Goal: Transaction & Acquisition: Book appointment/travel/reservation

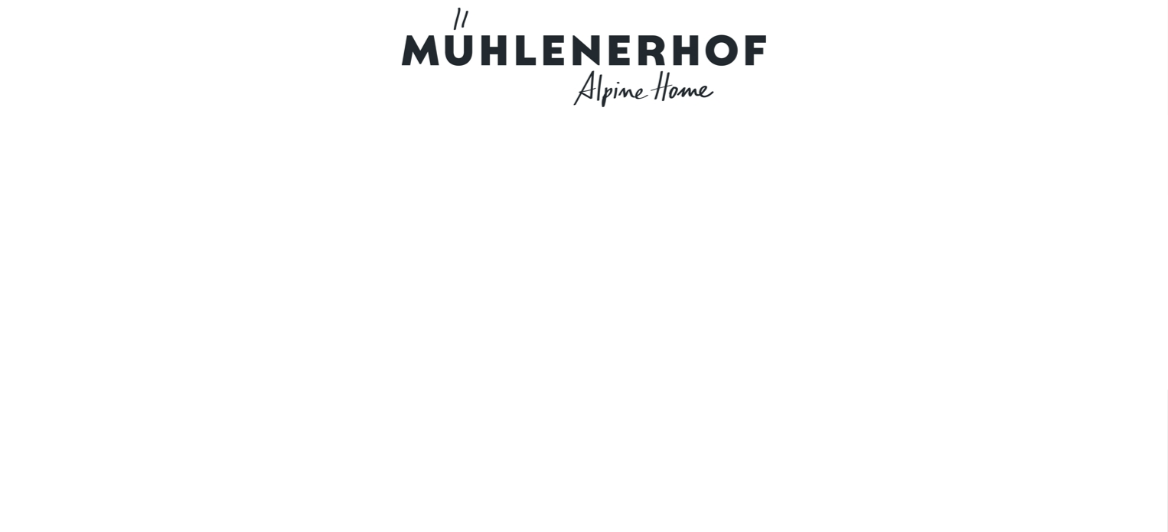
click at [1022, 28] on div at bounding box center [583, 57] width 895 height 115
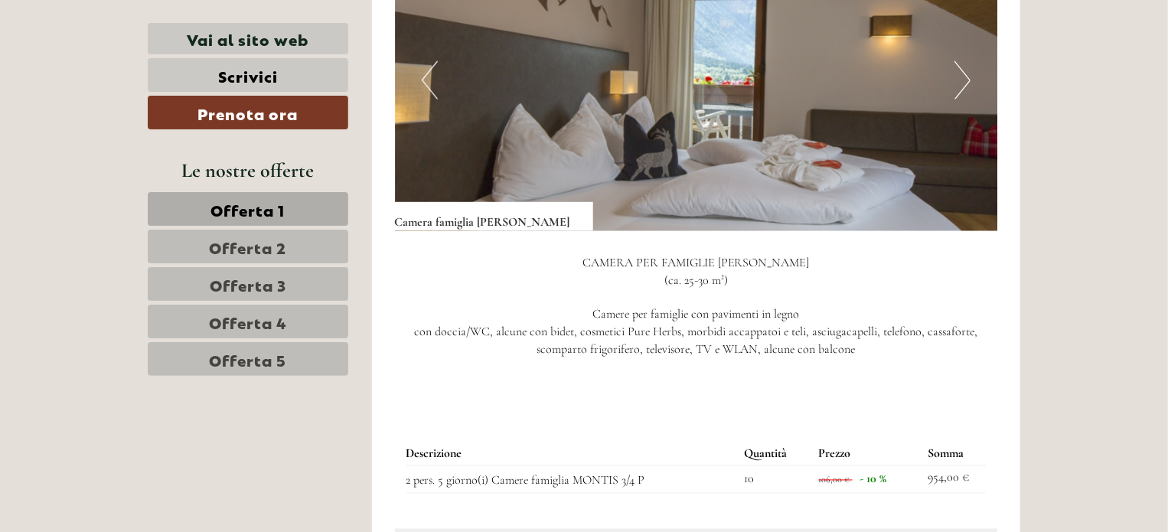
scroll to position [1071, 0]
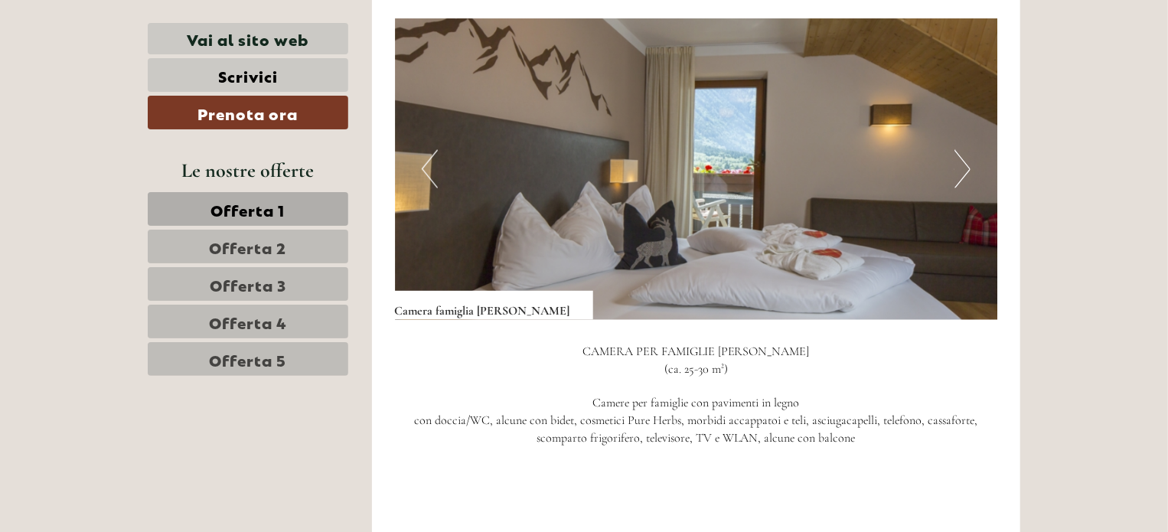
click at [966, 150] on button "Next" at bounding box center [962, 169] width 16 height 38
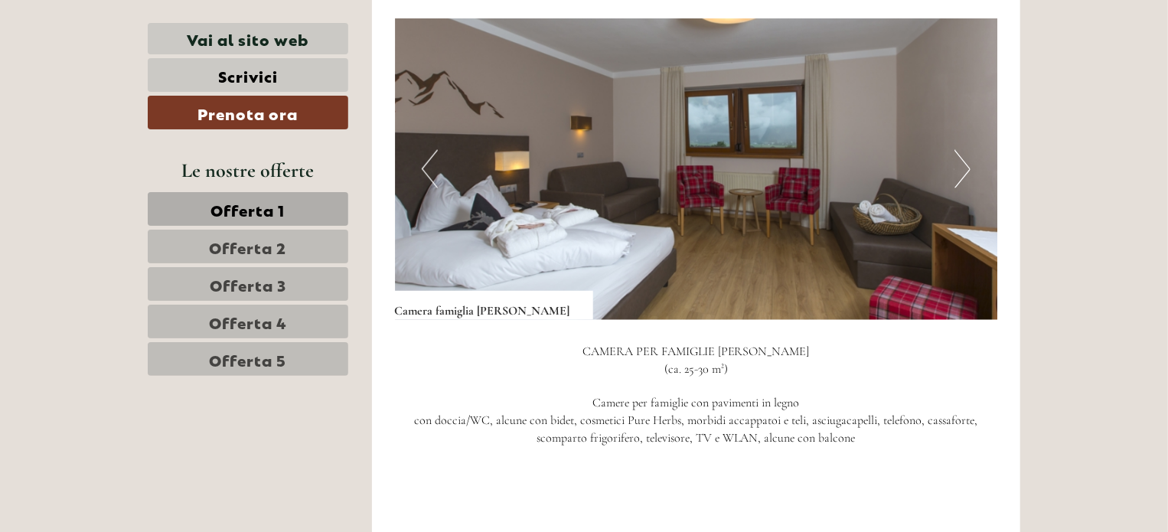
click at [964, 150] on button "Next" at bounding box center [962, 169] width 16 height 38
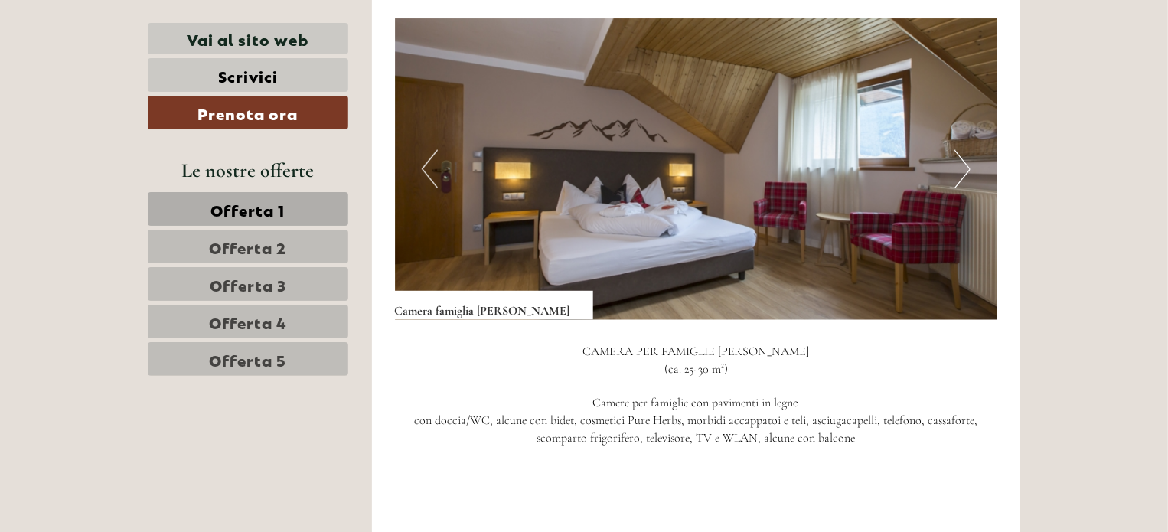
click at [966, 150] on button "Next" at bounding box center [962, 169] width 16 height 38
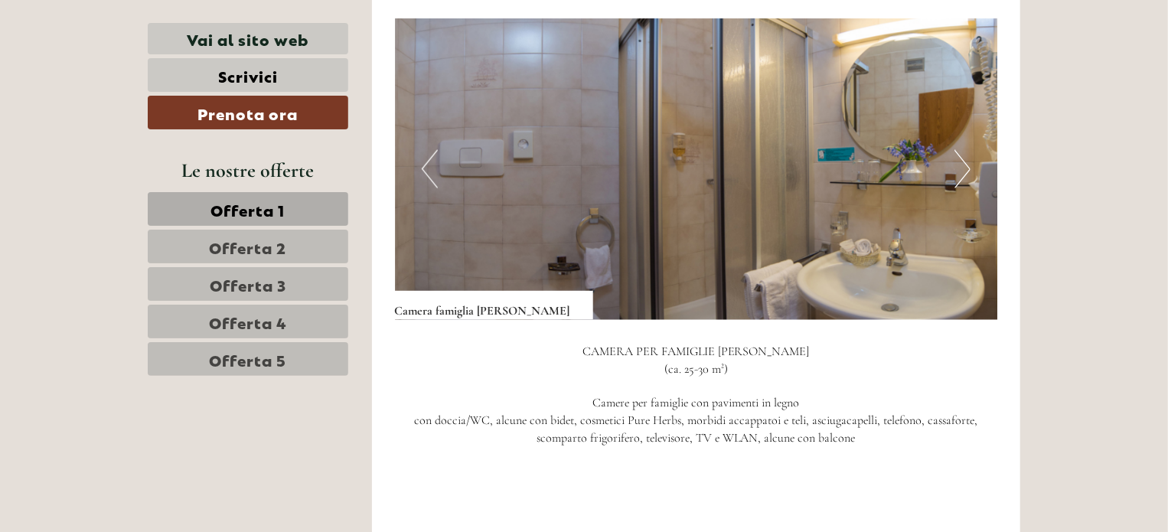
click at [970, 147] on img at bounding box center [696, 168] width 603 height 301
click at [964, 150] on button "Next" at bounding box center [962, 169] width 16 height 38
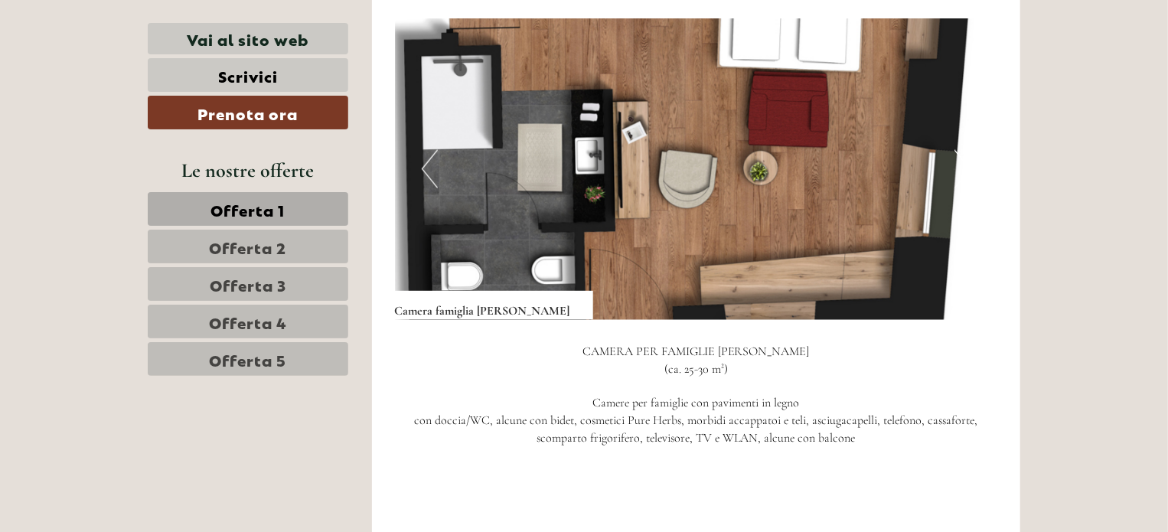
click at [961, 150] on button "Next" at bounding box center [962, 169] width 16 height 38
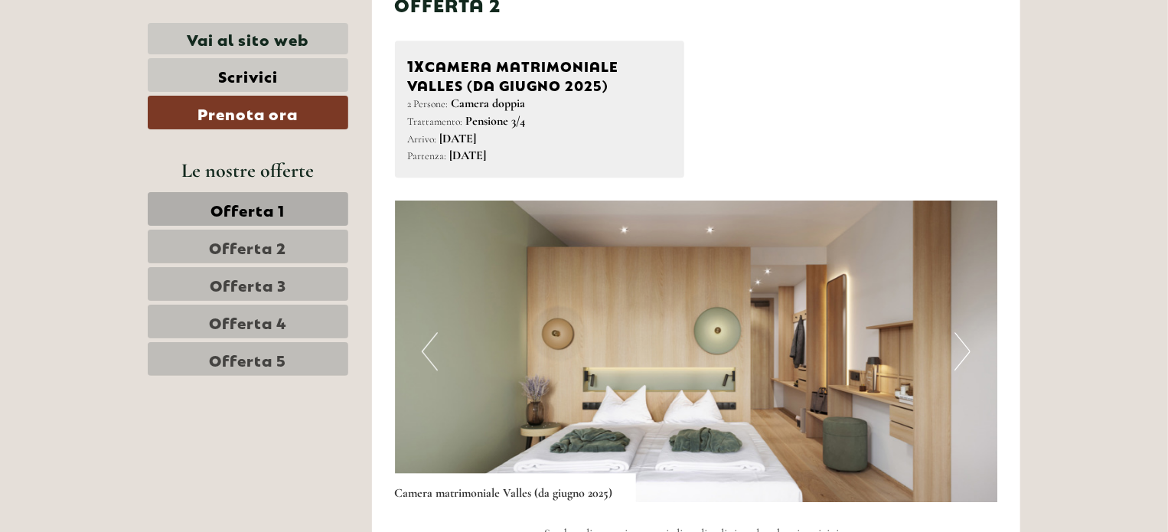
scroll to position [1913, 0]
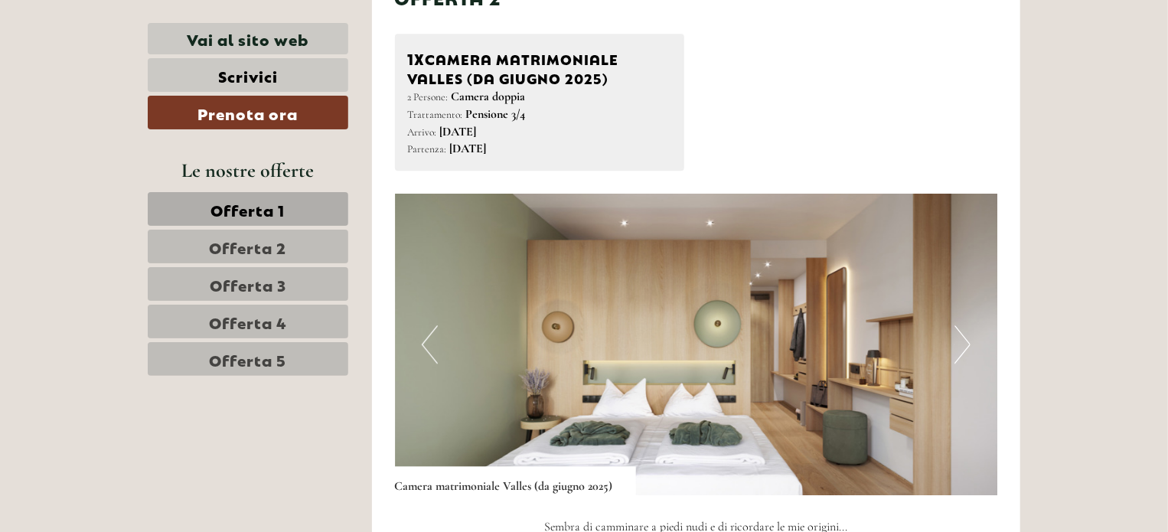
click at [966, 325] on button "Next" at bounding box center [962, 344] width 16 height 38
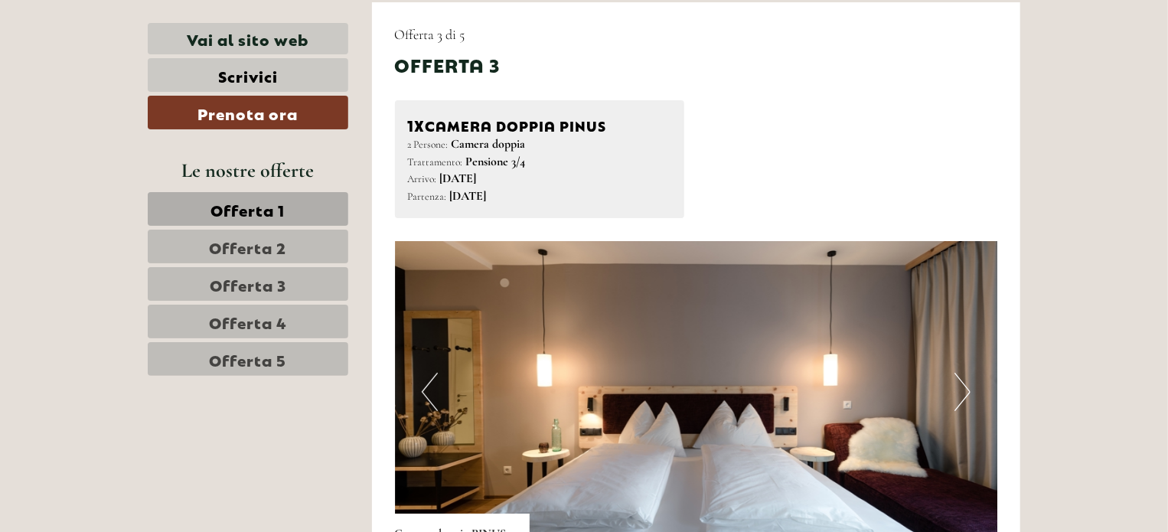
scroll to position [2907, 0]
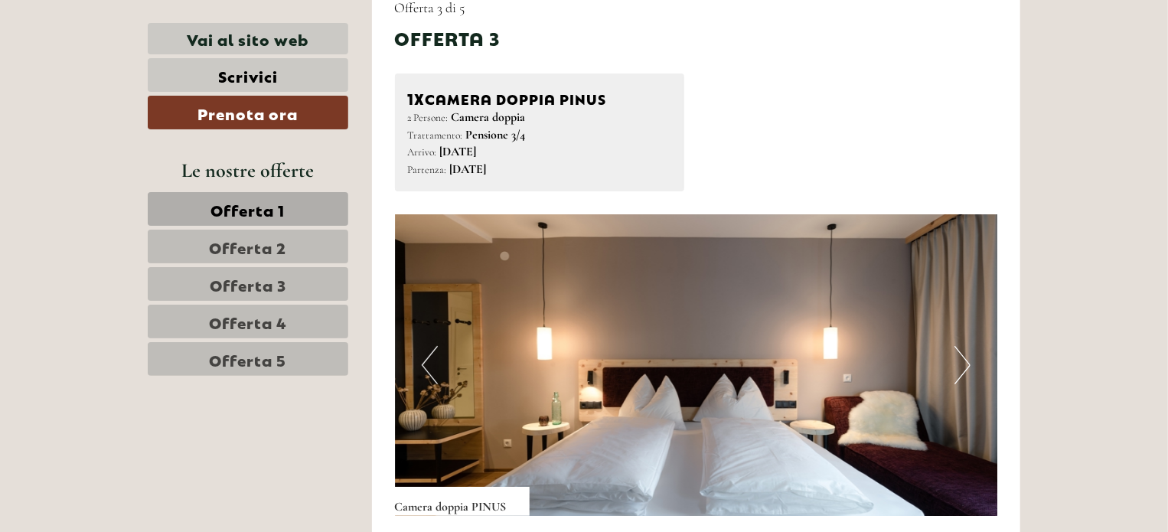
click at [970, 346] on button "Next" at bounding box center [962, 365] width 16 height 38
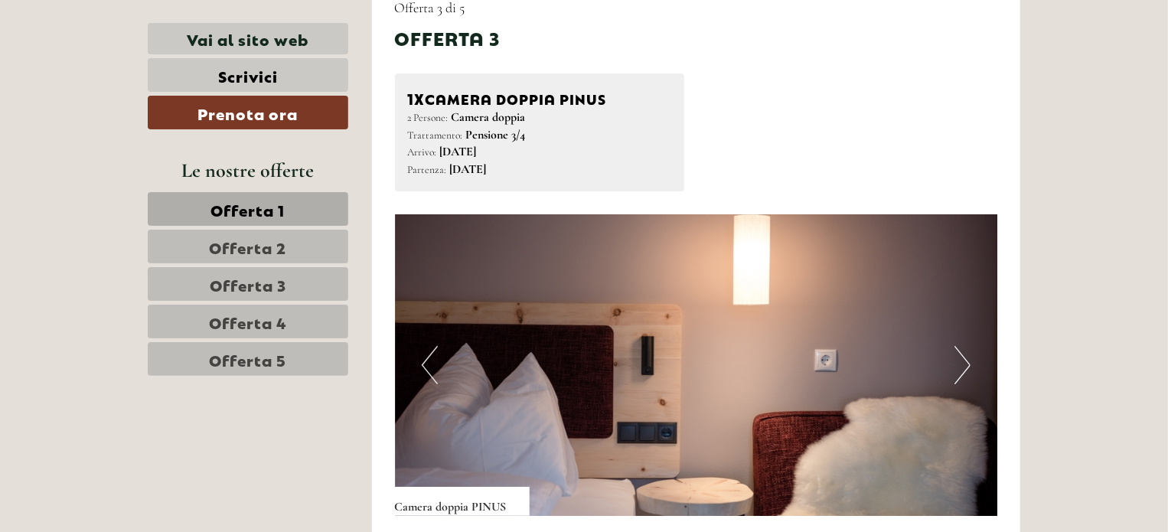
click at [968, 346] on button "Next" at bounding box center [962, 365] width 16 height 38
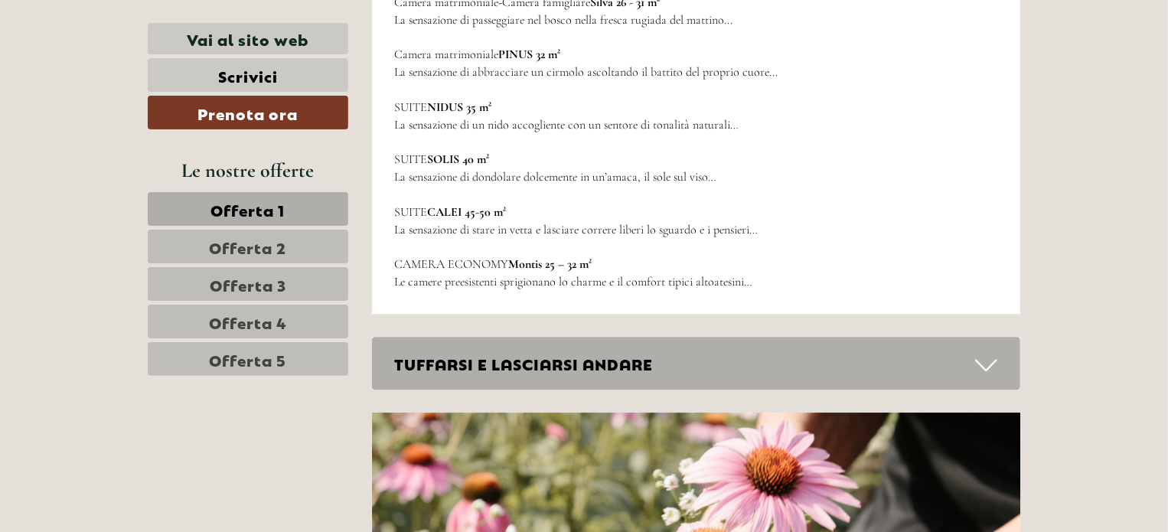
scroll to position [4667, 0]
click at [983, 353] on icon at bounding box center [986, 366] width 22 height 26
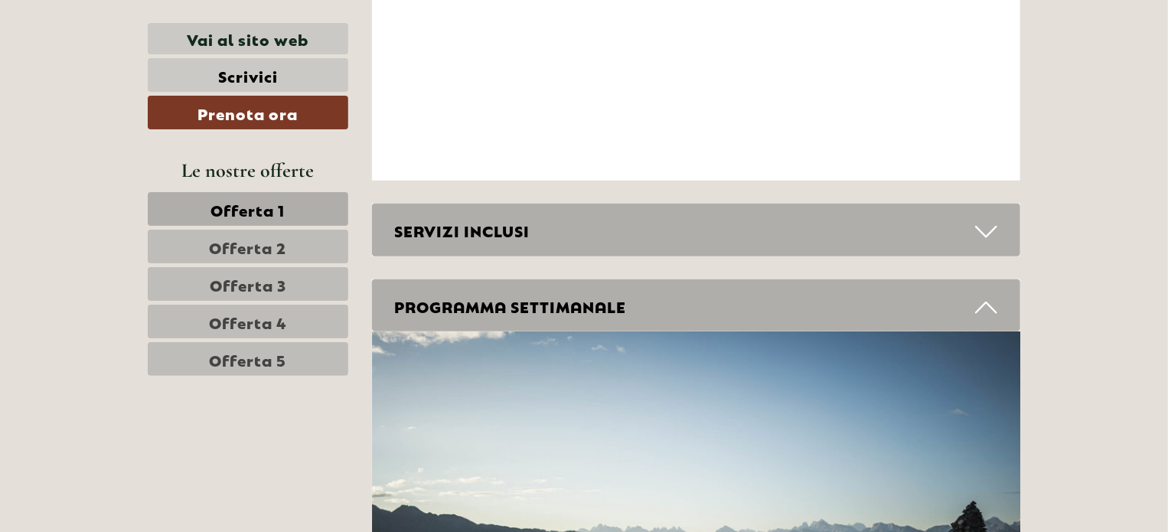
scroll to position [6427, 0]
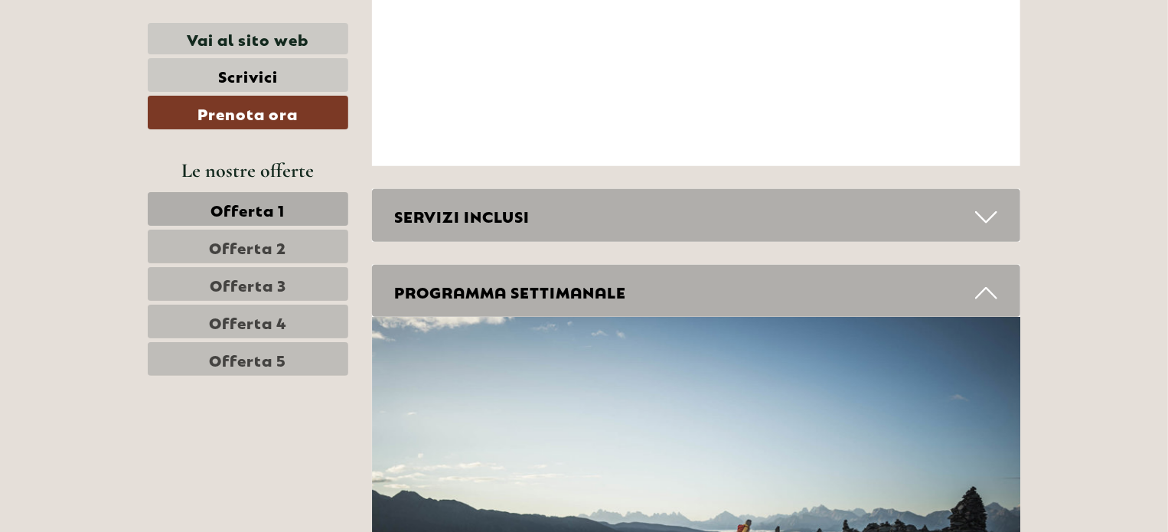
click at [985, 204] on icon at bounding box center [986, 217] width 22 height 26
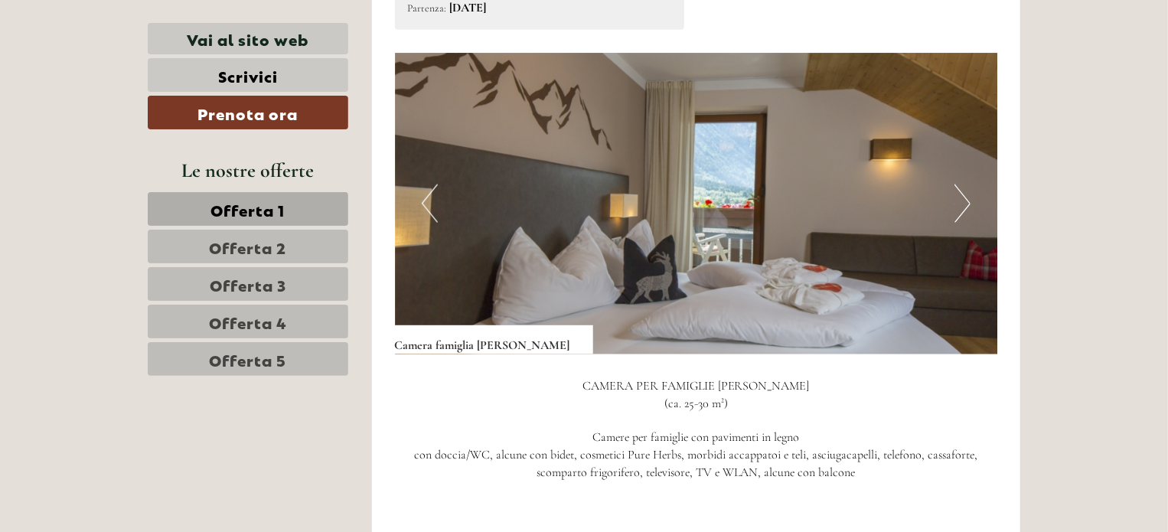
scroll to position [1059, 0]
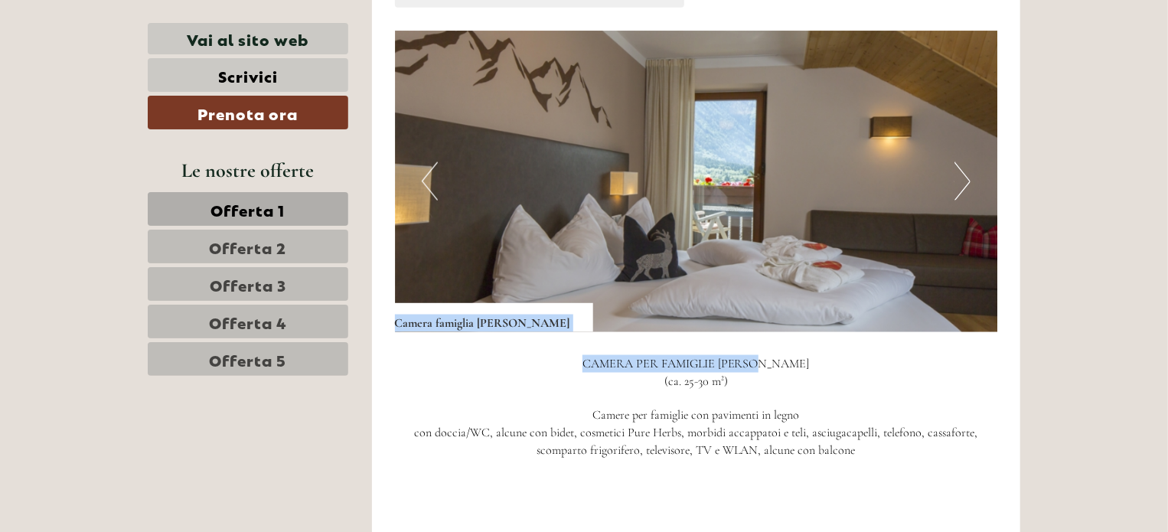
drag, startPoint x: 902, startPoint y: 347, endPoint x: 1134, endPoint y: 278, distance: 241.8
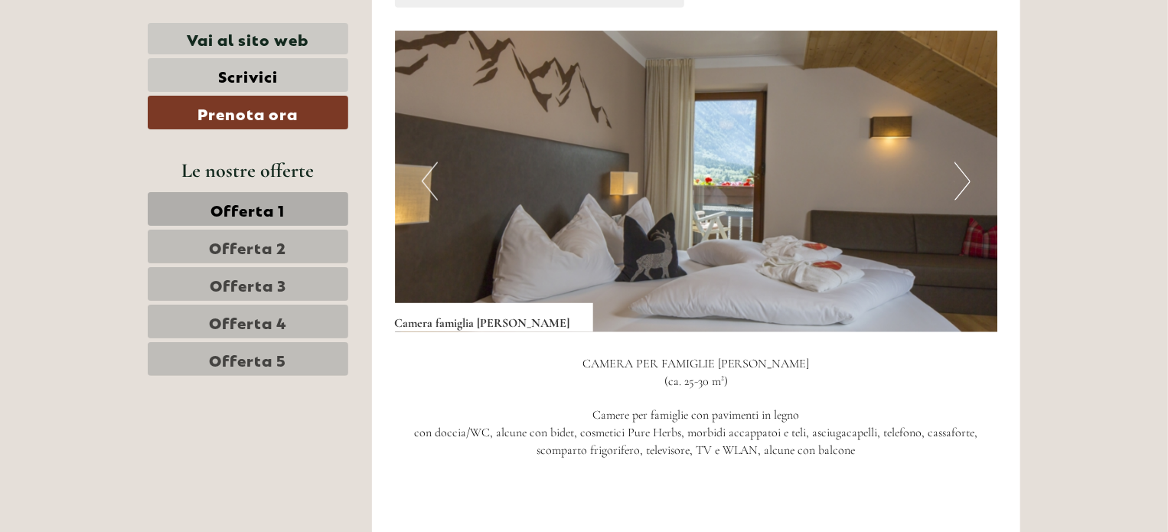
click at [964, 162] on button "Next" at bounding box center [962, 181] width 16 height 38
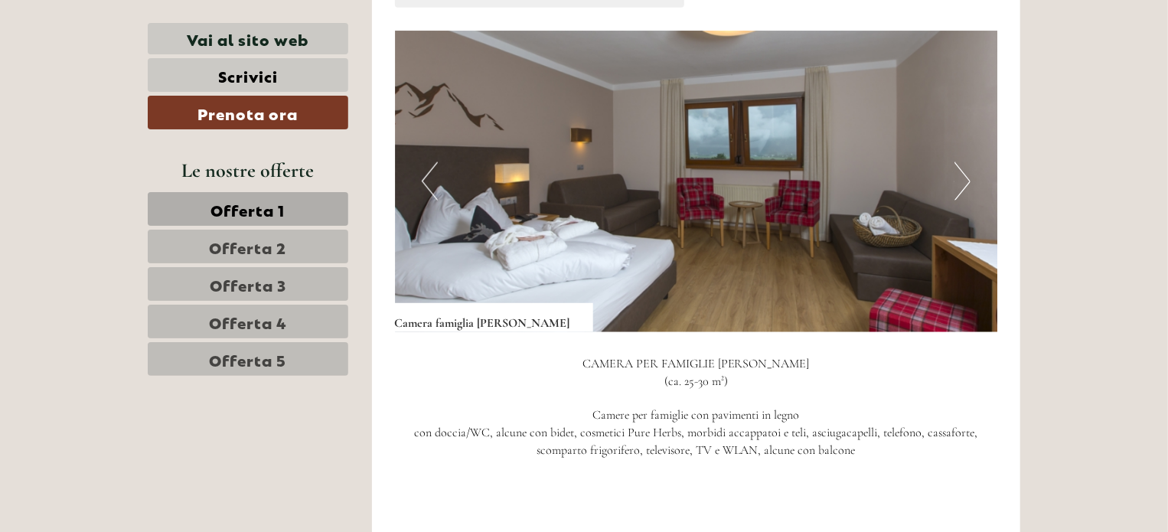
click at [964, 162] on button "Next" at bounding box center [962, 181] width 16 height 38
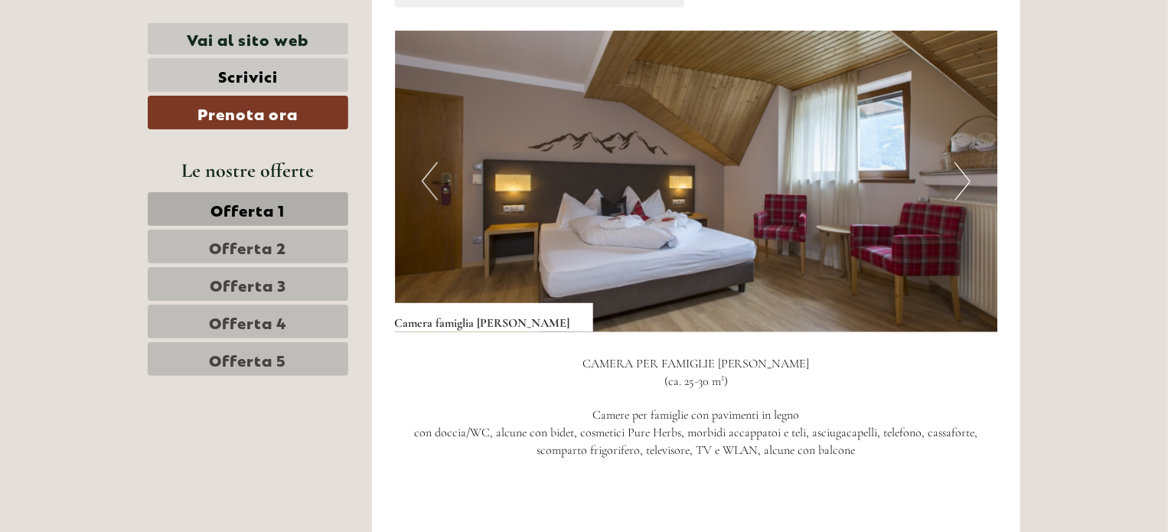
click at [964, 162] on button "Next" at bounding box center [962, 181] width 16 height 38
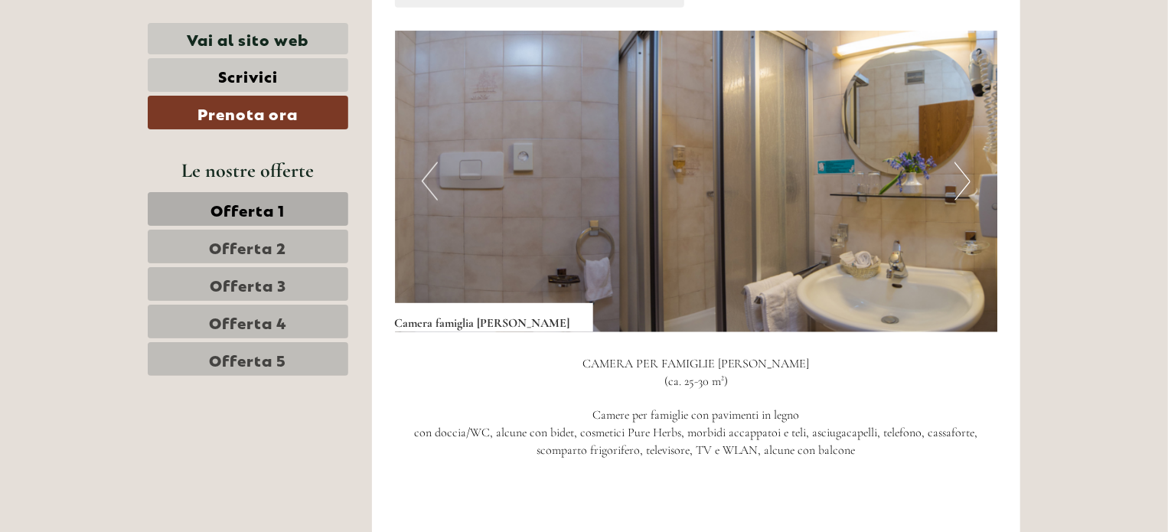
click at [964, 162] on button "Next" at bounding box center [962, 181] width 16 height 38
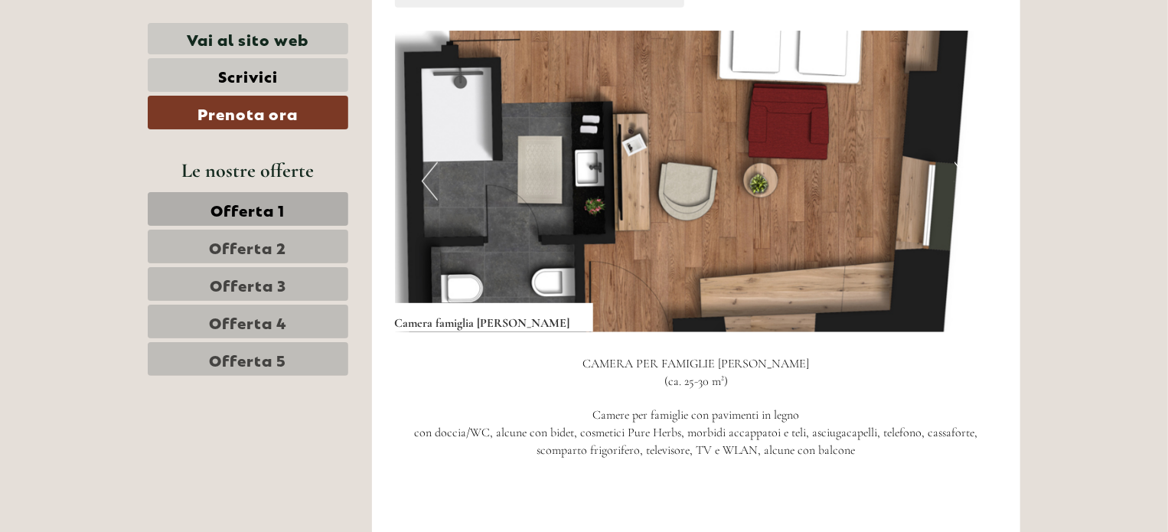
click at [962, 162] on button "Next" at bounding box center [962, 181] width 16 height 38
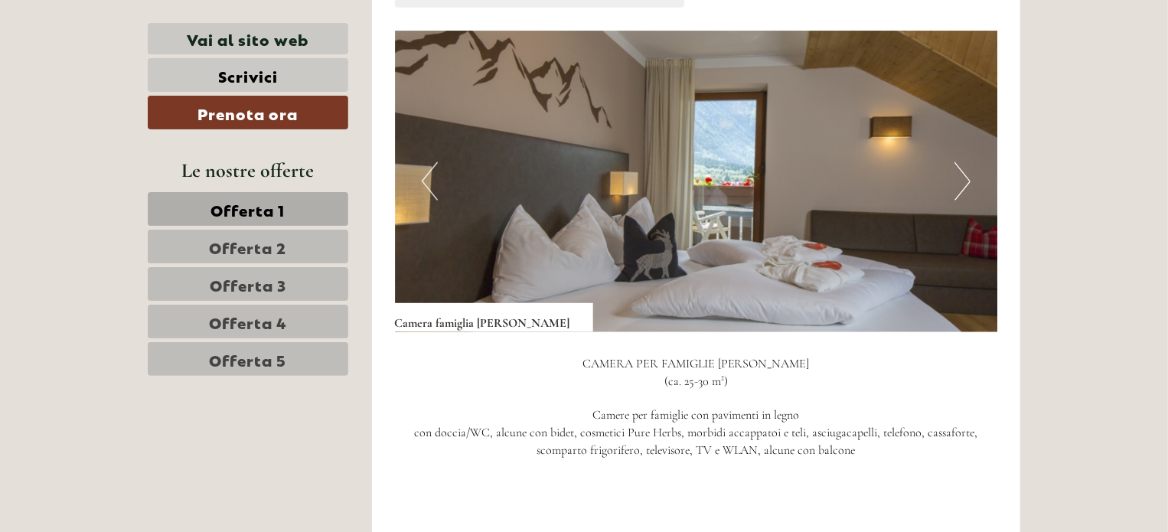
click at [278, 242] on span "Offerta 2" at bounding box center [248, 246] width 77 height 21
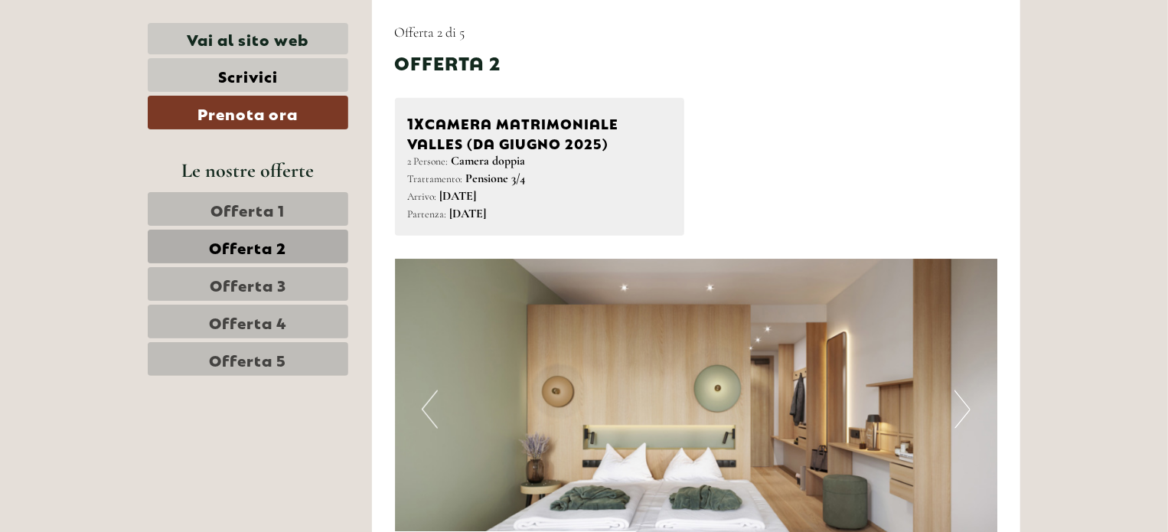
click at [263, 280] on span "Offerta 3" at bounding box center [248, 283] width 77 height 21
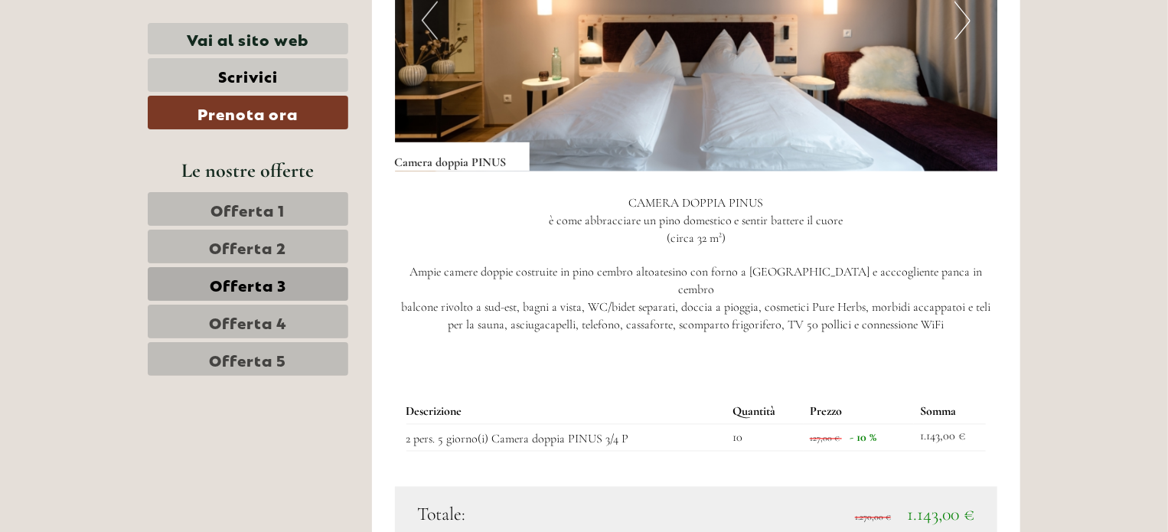
scroll to position [1148, 0]
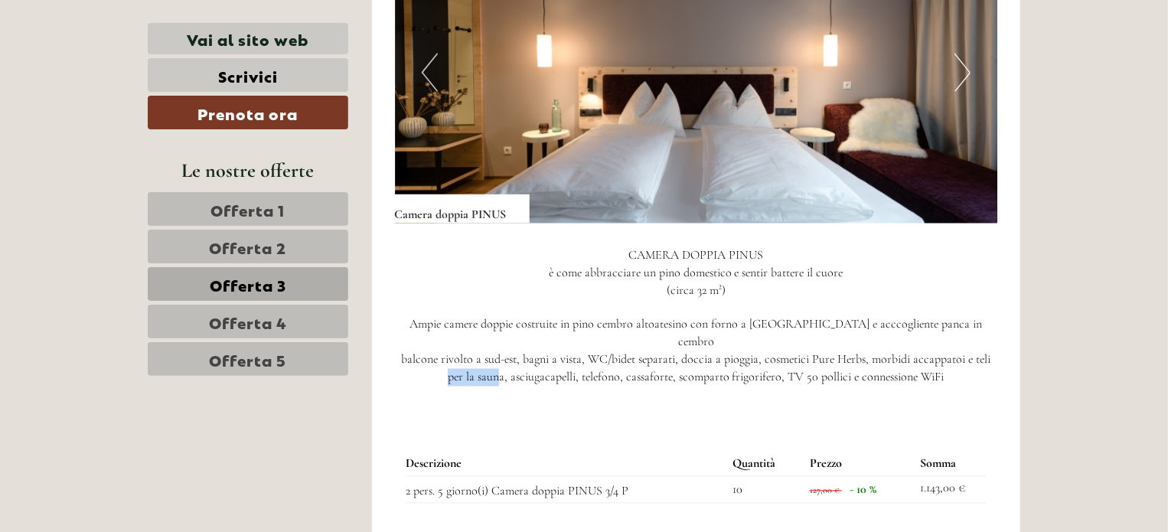
drag, startPoint x: 356, startPoint y: 379, endPoint x: 499, endPoint y: 363, distance: 144.1
click at [435, 301] on p "CAMERA DOPPIA PINUS è come abbracciare un pino domestico e sentir battere il cu…" at bounding box center [696, 316] width 603 height 140
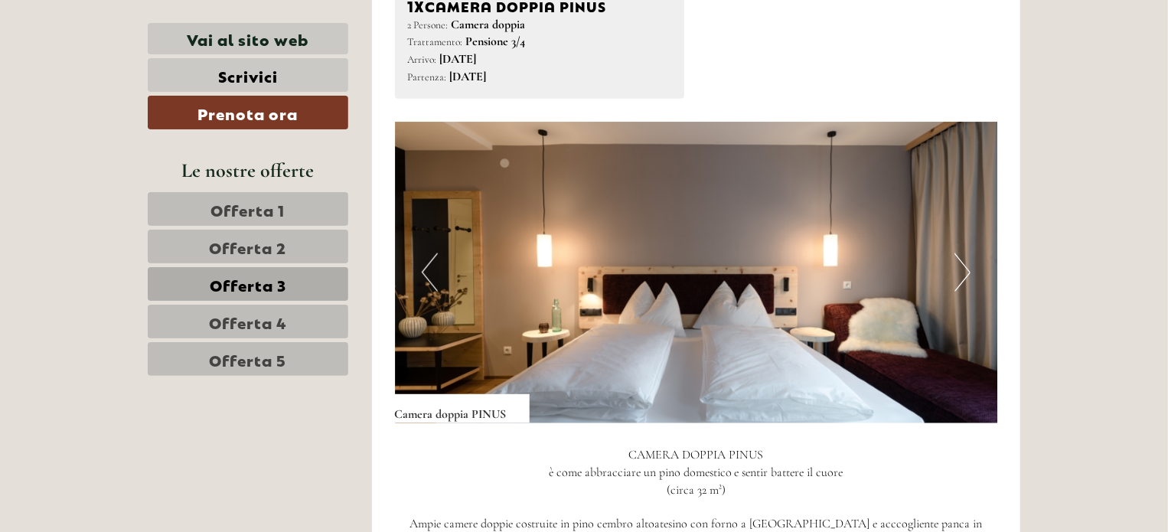
scroll to position [938, 0]
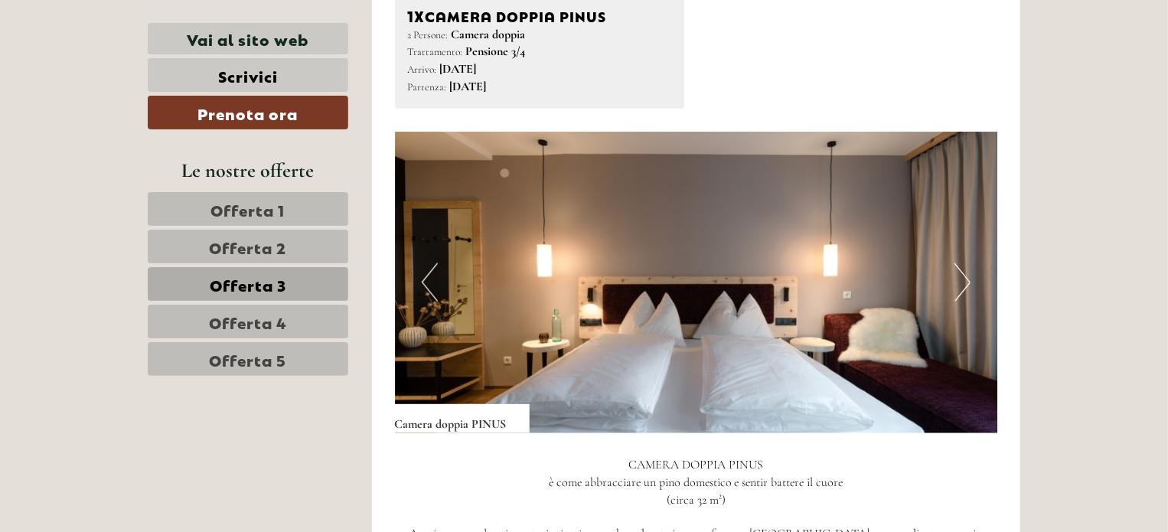
click at [968, 282] on button "Next" at bounding box center [962, 282] width 16 height 38
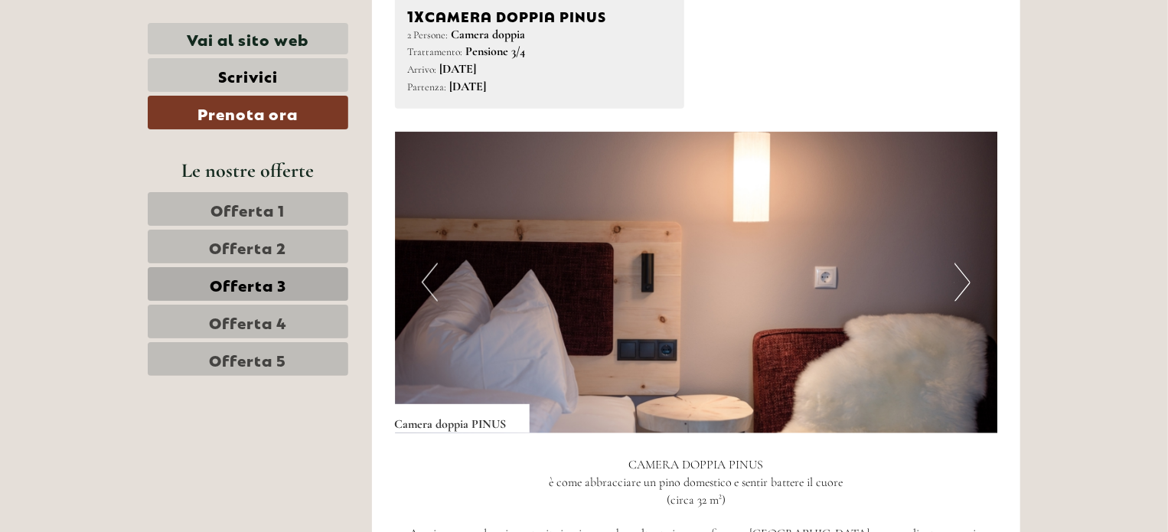
click at [968, 282] on button "Next" at bounding box center [962, 282] width 16 height 38
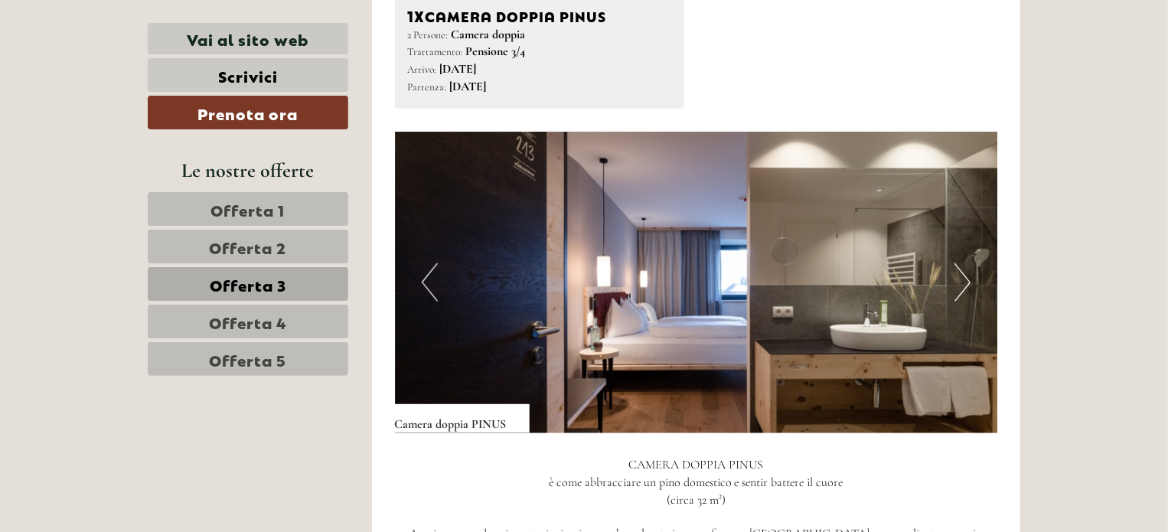
click at [968, 282] on button "Next" at bounding box center [962, 282] width 16 height 38
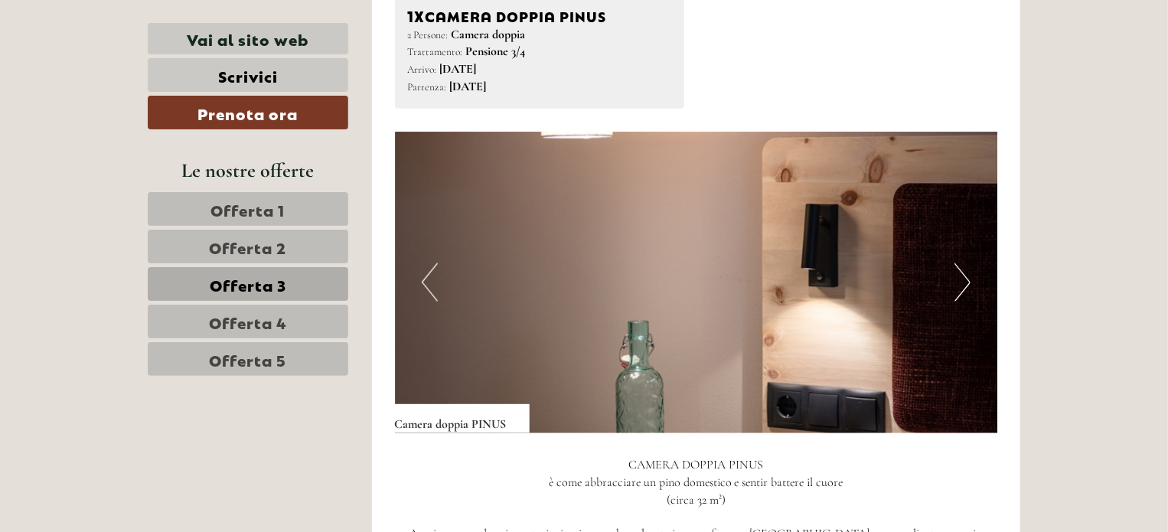
click at [968, 282] on button "Next" at bounding box center [962, 282] width 16 height 38
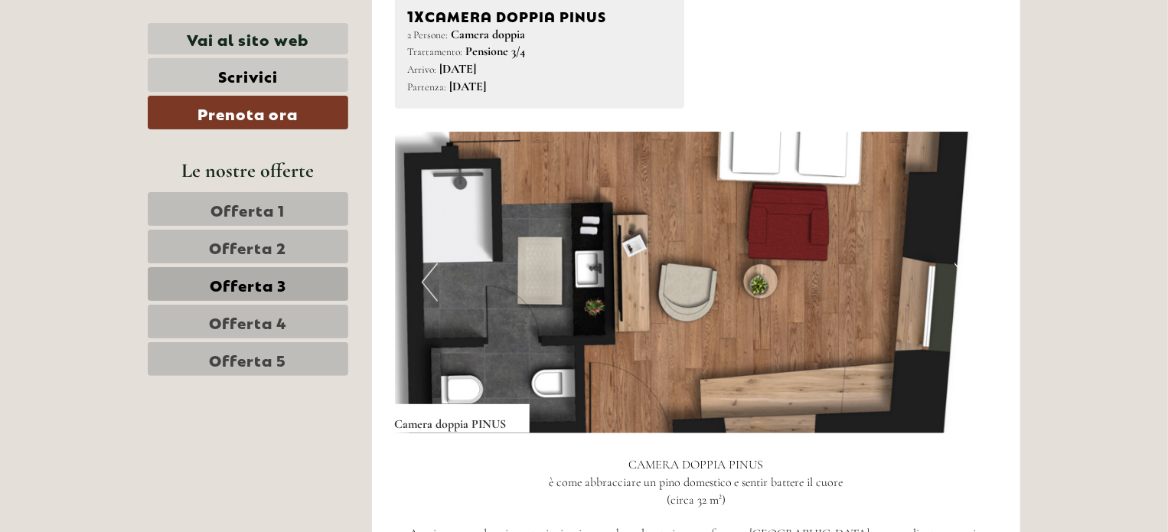
click at [257, 246] on span "Offerta 2" at bounding box center [248, 246] width 77 height 21
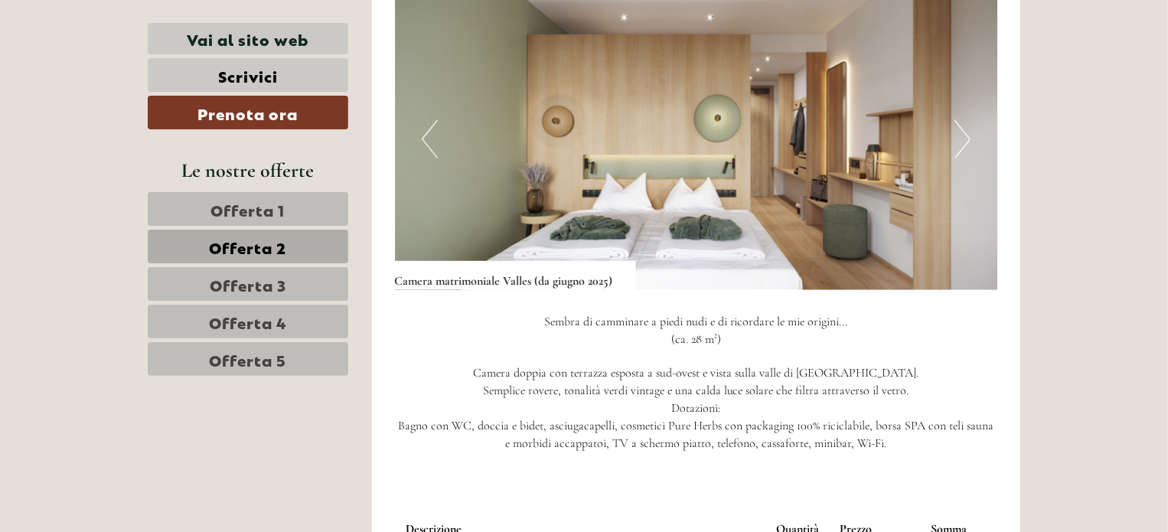
scroll to position [1057, 0]
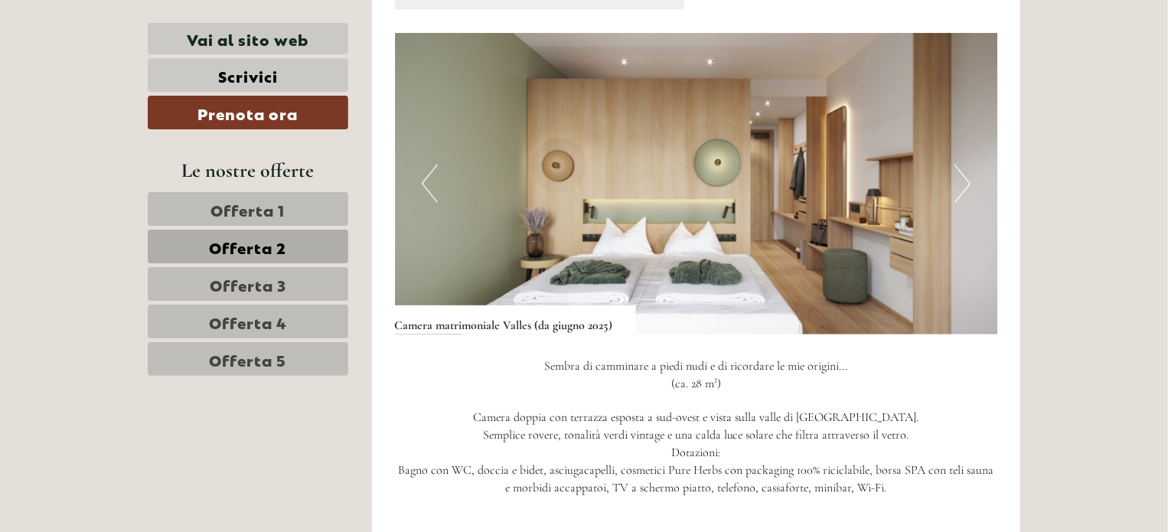
click at [261, 287] on span "Offerta 3" at bounding box center [248, 283] width 77 height 21
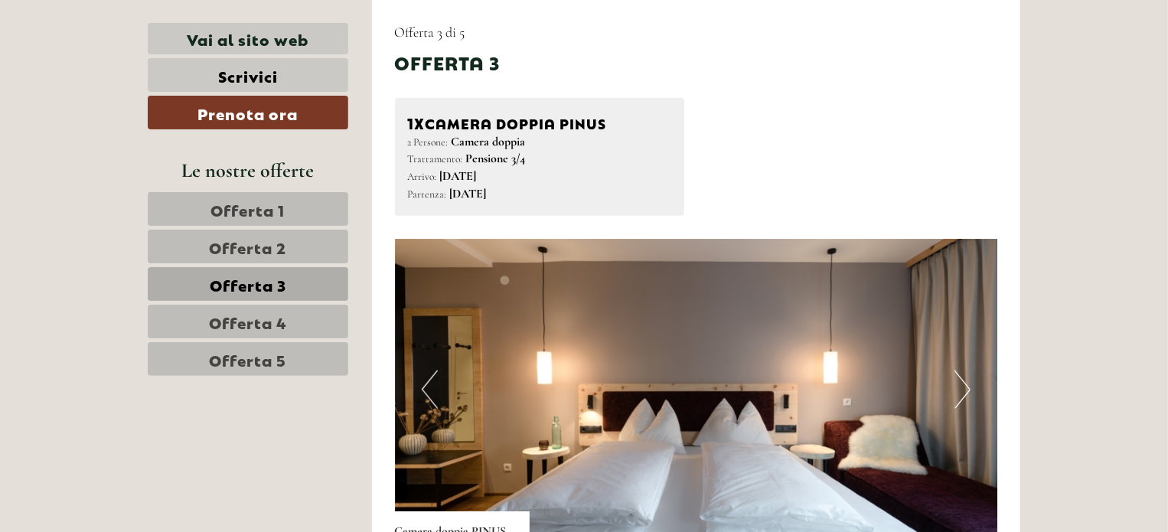
click at [967, 391] on button "Next" at bounding box center [962, 389] width 16 height 38
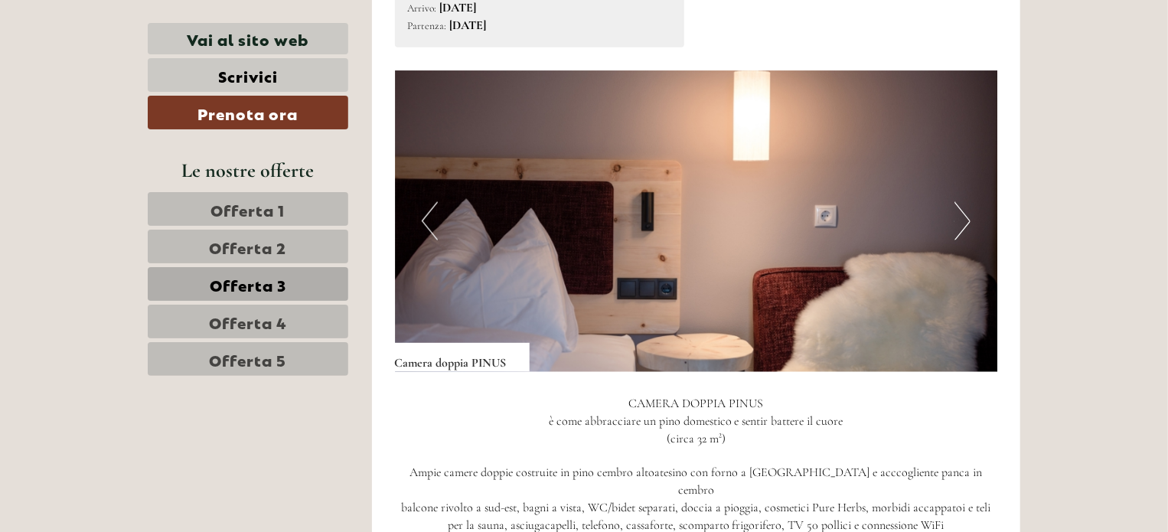
scroll to position [1016, 0]
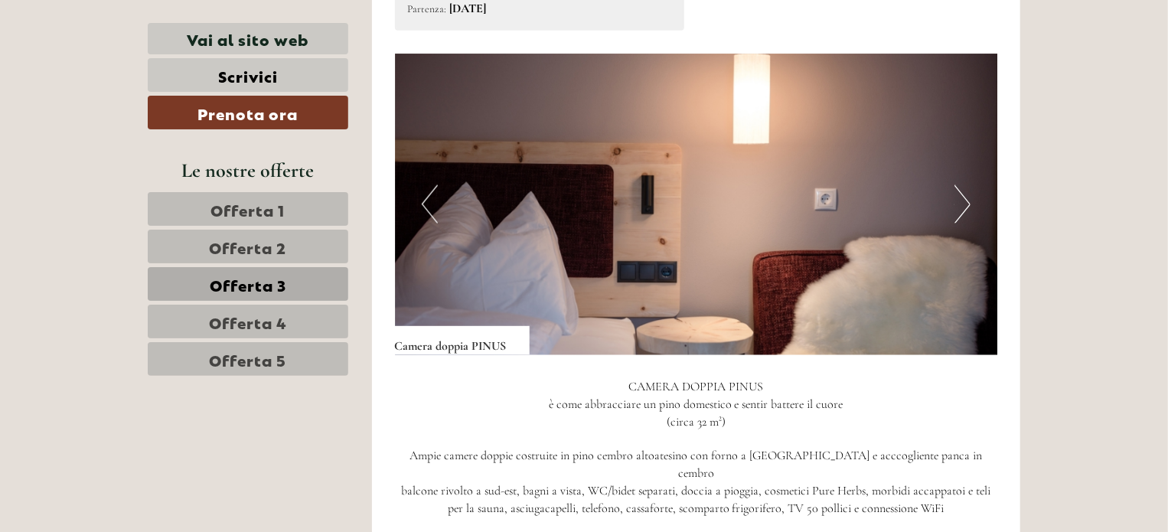
click at [968, 204] on button "Next" at bounding box center [962, 204] width 16 height 38
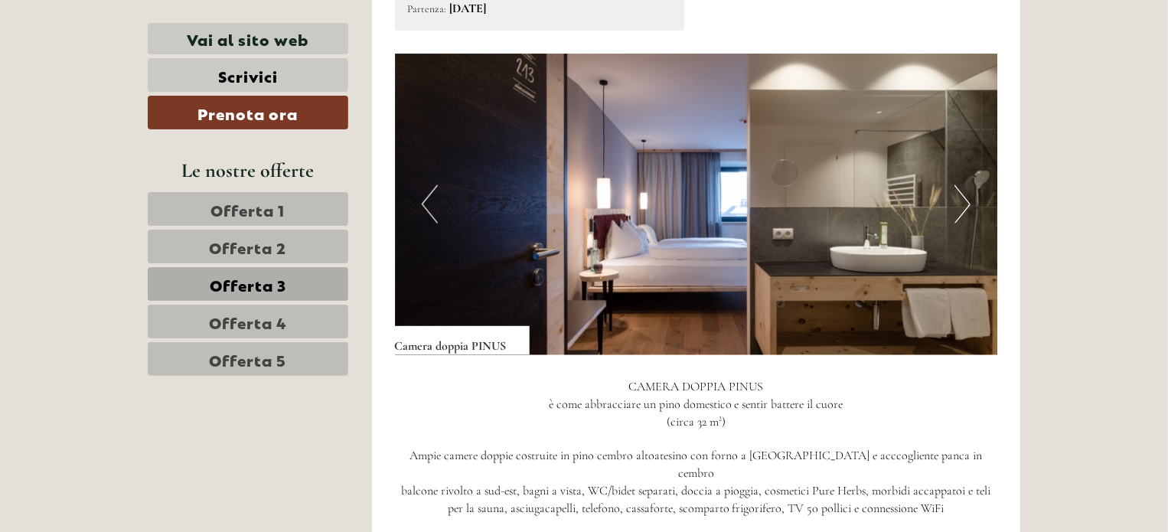
click at [968, 204] on button "Next" at bounding box center [962, 204] width 16 height 38
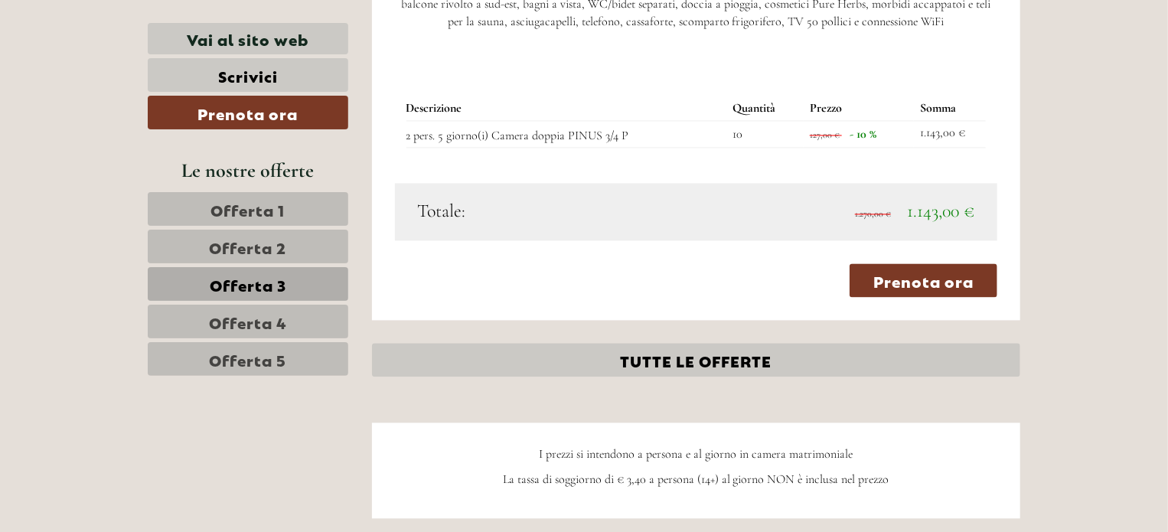
scroll to position [1503, 0]
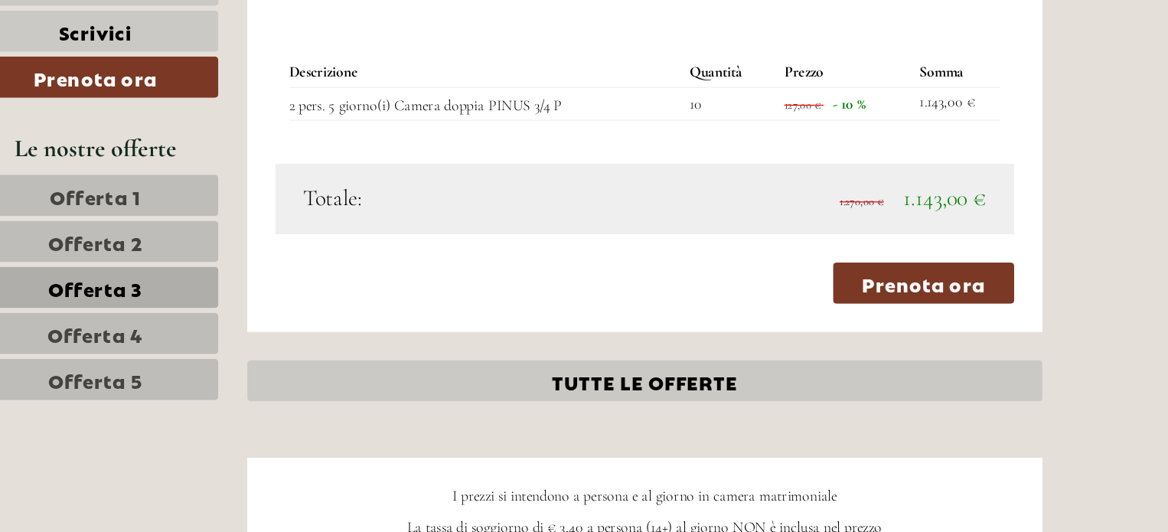
click at [282, 213] on span "Offerta 1" at bounding box center [248, 208] width 74 height 21
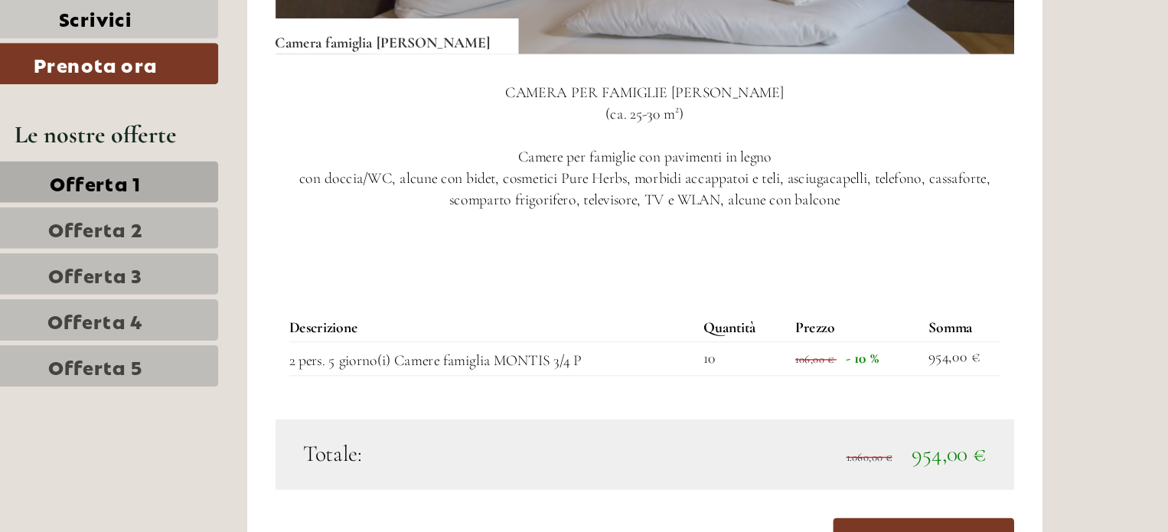
scroll to position [1286, 0]
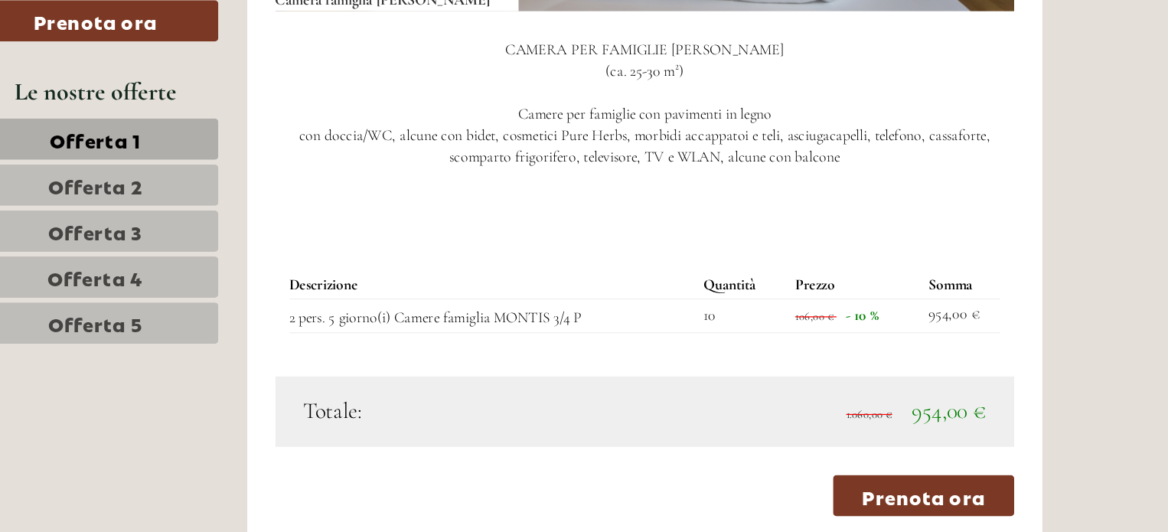
click at [252, 282] on span "Offerta 3" at bounding box center [248, 283] width 77 height 21
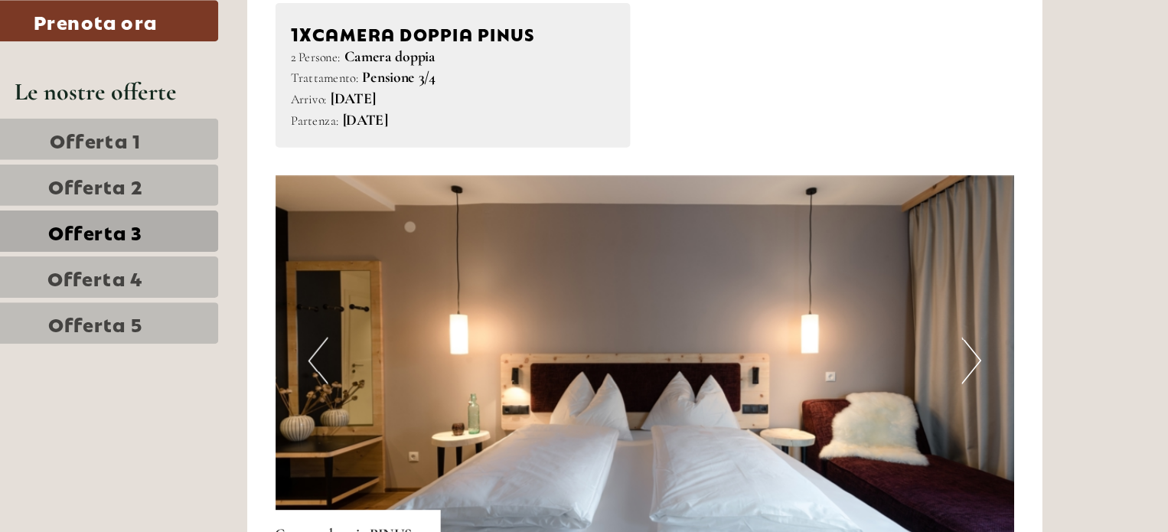
click at [865, 194] on div "1x Camera doppia PINUS 2 Persone: Camera doppia Trattamento: Pensione 3/4 Arriv…" at bounding box center [696, 157] width 626 height 118
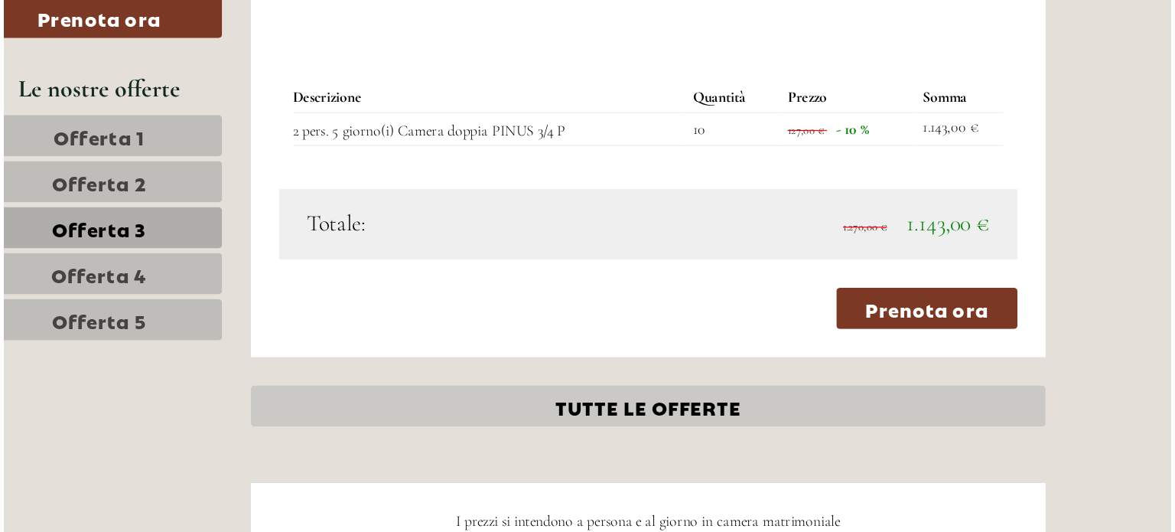
scroll to position [1443, 0]
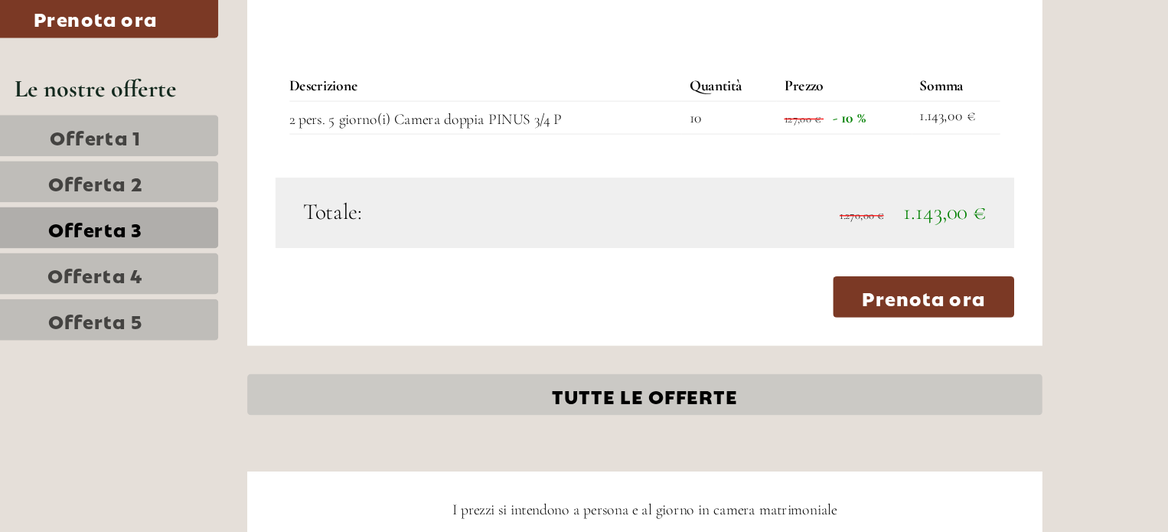
click at [940, 260] on span "1.143,00 €" at bounding box center [940, 271] width 67 height 22
click at [926, 324] on link "Prenota ora" at bounding box center [923, 341] width 148 height 34
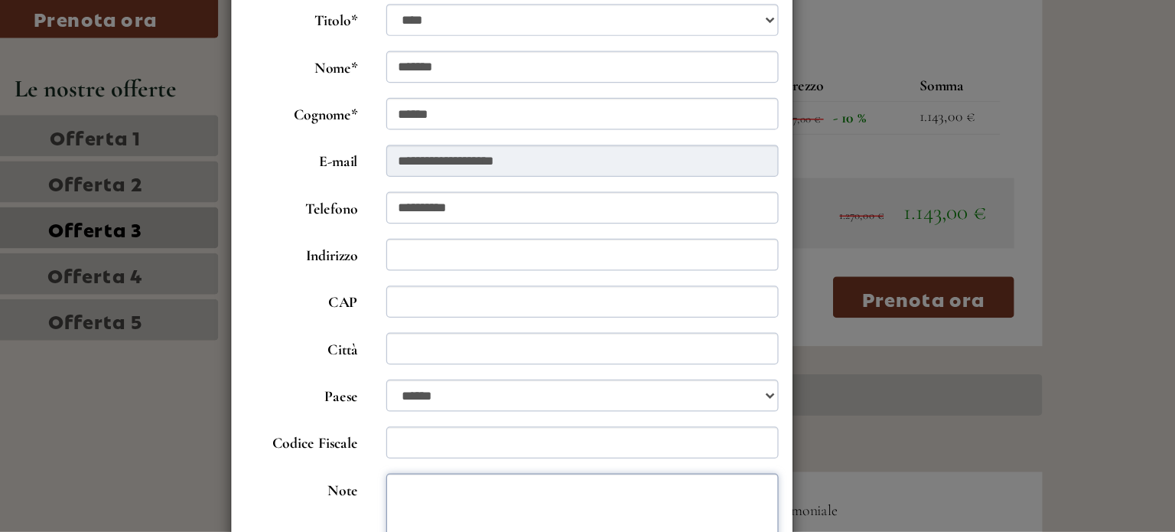
click at [497, 496] on textarea "Note" at bounding box center [645, 522] width 321 height 77
click at [503, 305] on input "Indirizzo" at bounding box center [645, 306] width 321 height 26
type input "**********"
type input "*****"
type input "**********"
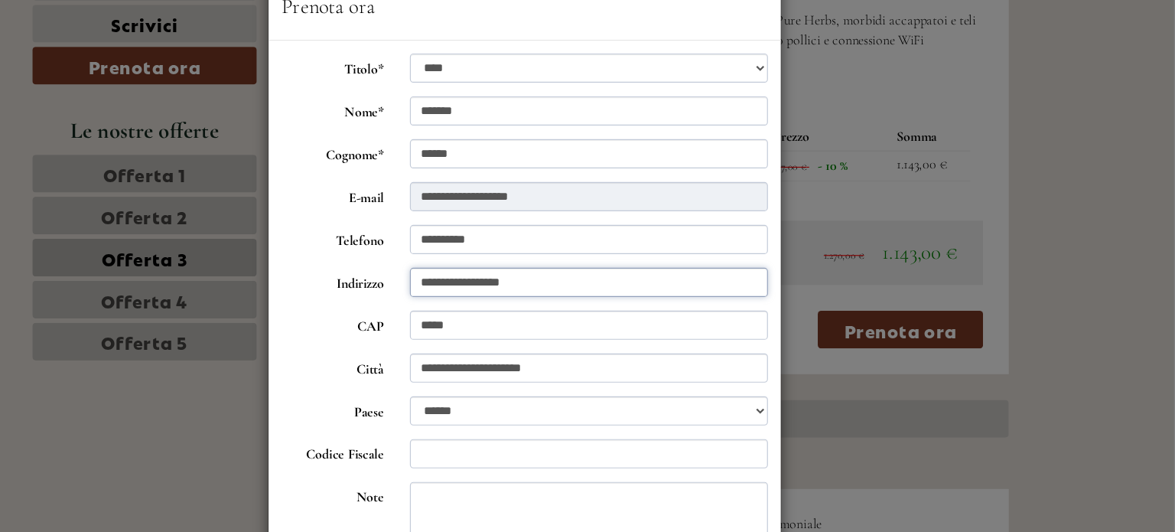
scroll to position [1435, 0]
click at [1165, 498] on div "**********" at bounding box center [587, 266] width 1175 height 532
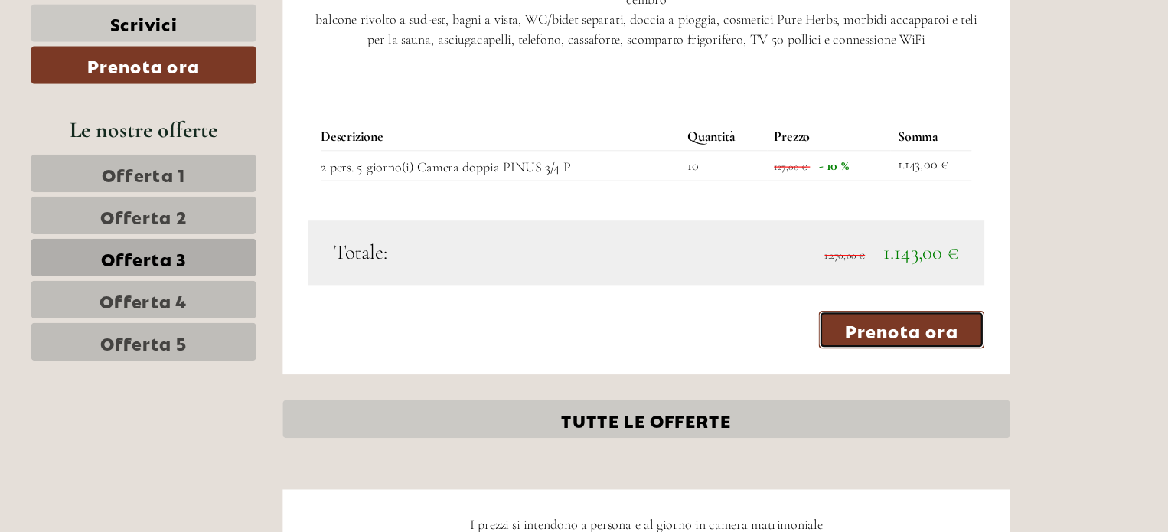
click at [926, 331] on link "Prenota ora" at bounding box center [923, 348] width 148 height 34
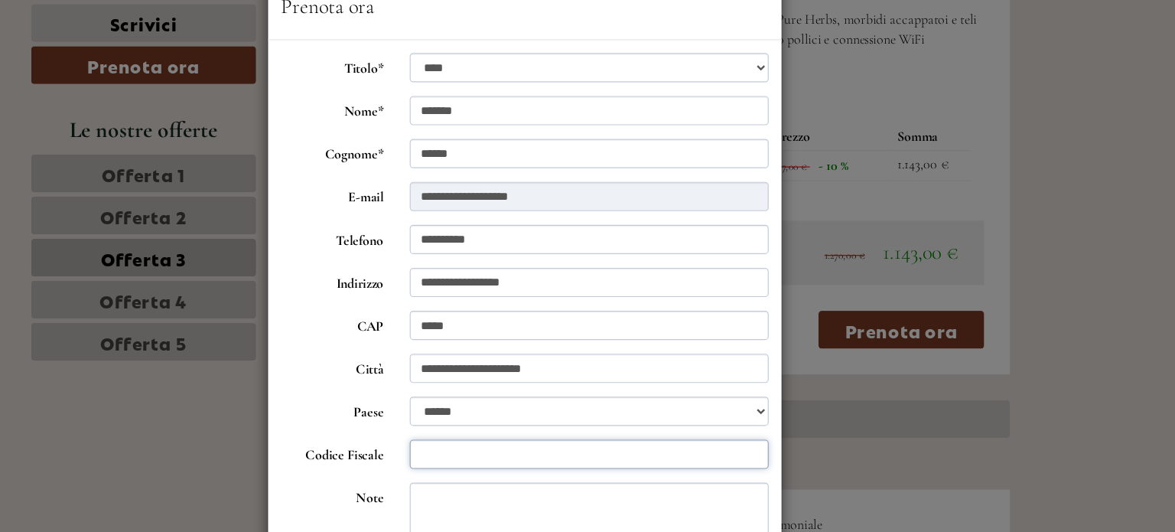
click at [790, 458] on input "Codice Fiscale" at bounding box center [645, 459] width 321 height 26
type input "**********"
click at [699, 494] on textarea "Note" at bounding box center [645, 522] width 321 height 77
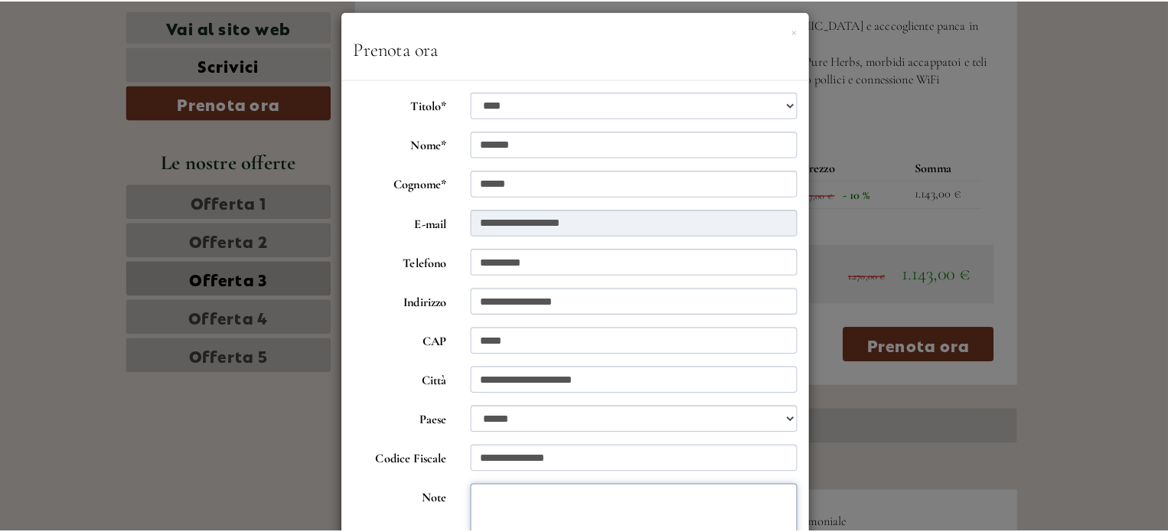
scroll to position [1434, 0]
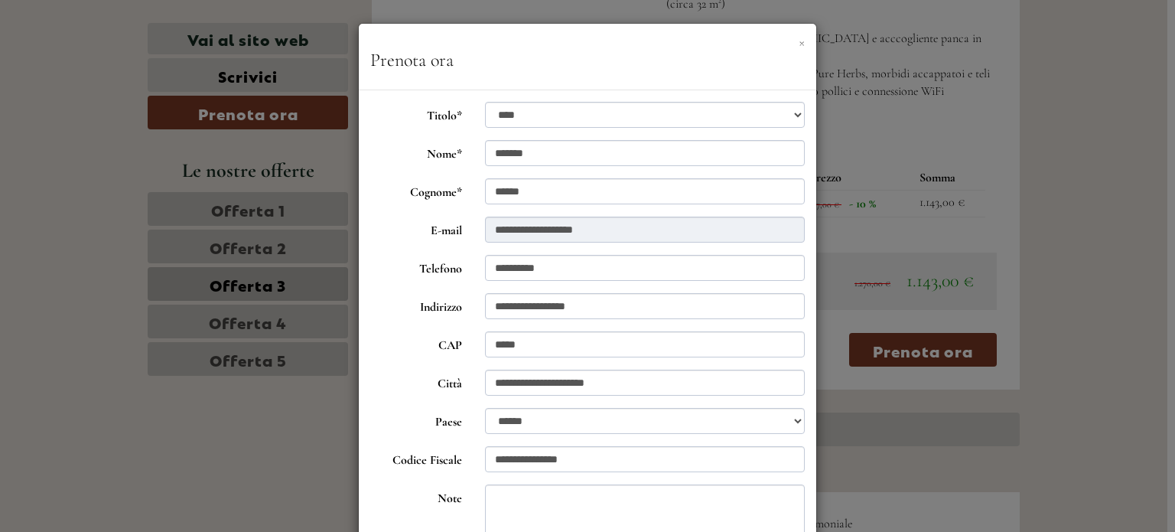
click at [799, 42] on button "×" at bounding box center [802, 42] width 6 height 16
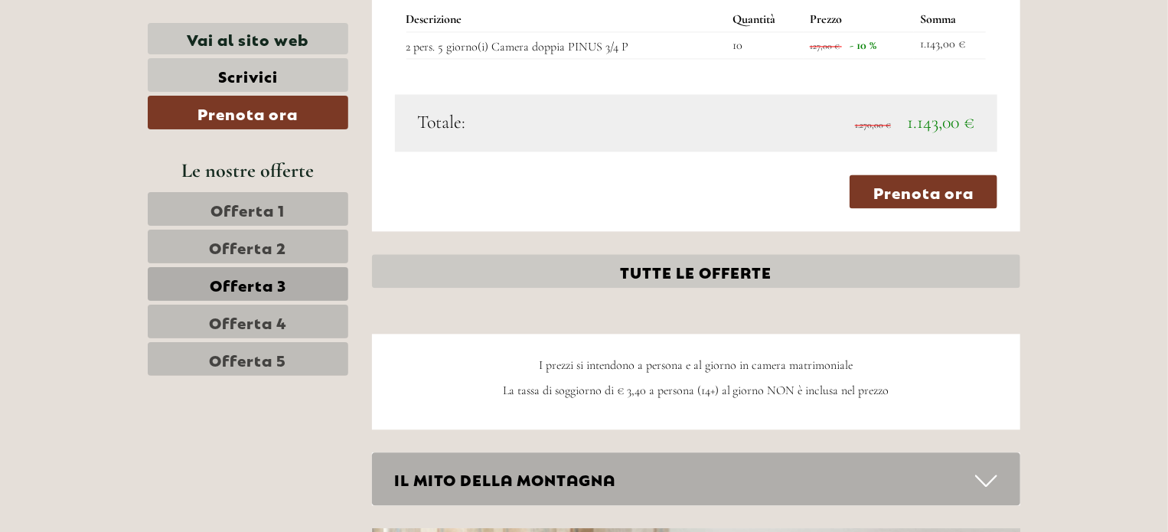
scroll to position [1607, 0]
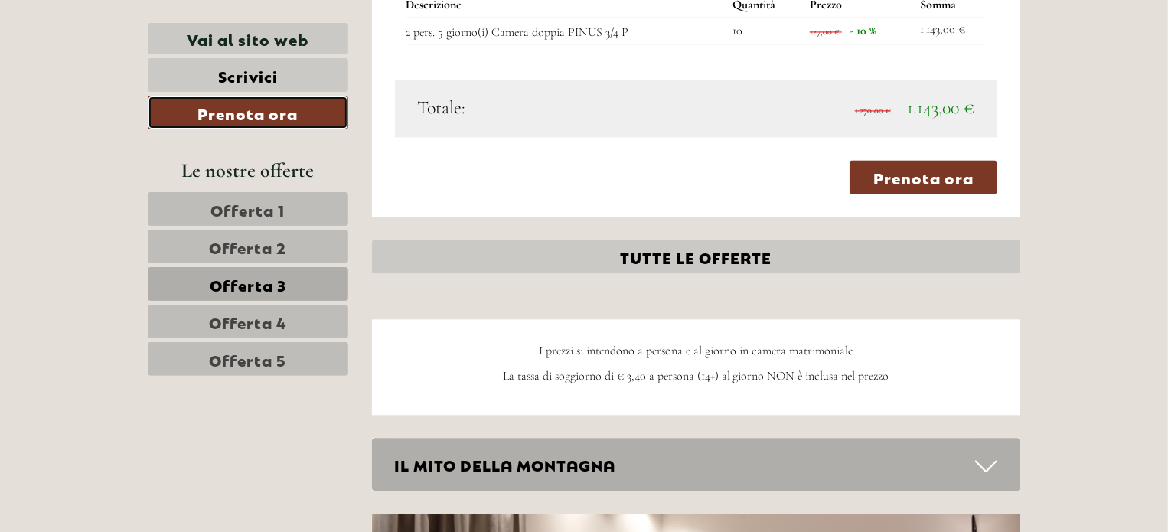
click at [245, 111] on link "Prenota ora" at bounding box center [248, 113] width 200 height 34
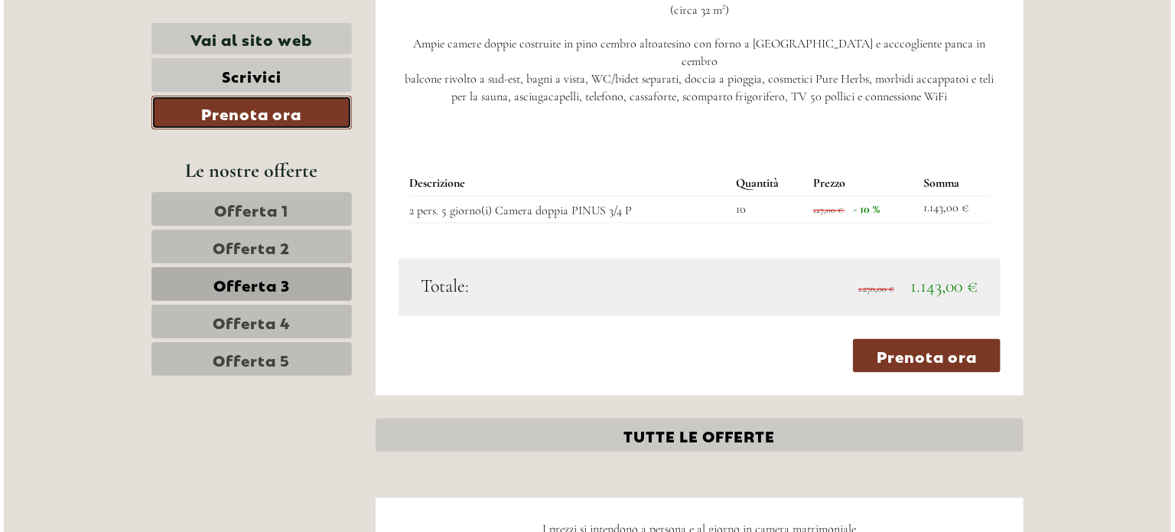
scroll to position [1392, 0]
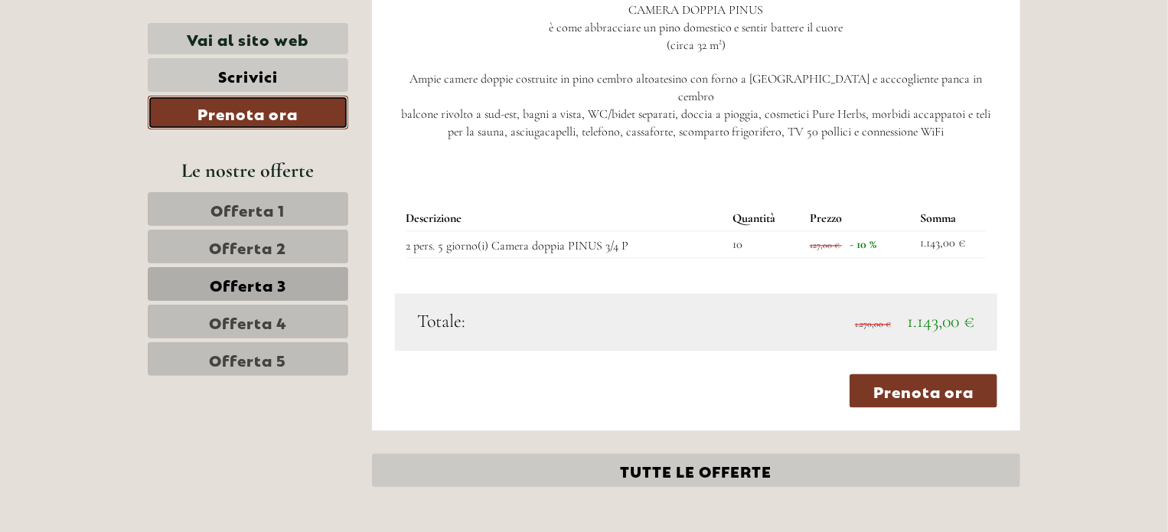
click at [245, 111] on link "Prenota ora" at bounding box center [248, 113] width 200 height 34
click at [925, 375] on link "Prenota ora" at bounding box center [923, 391] width 148 height 34
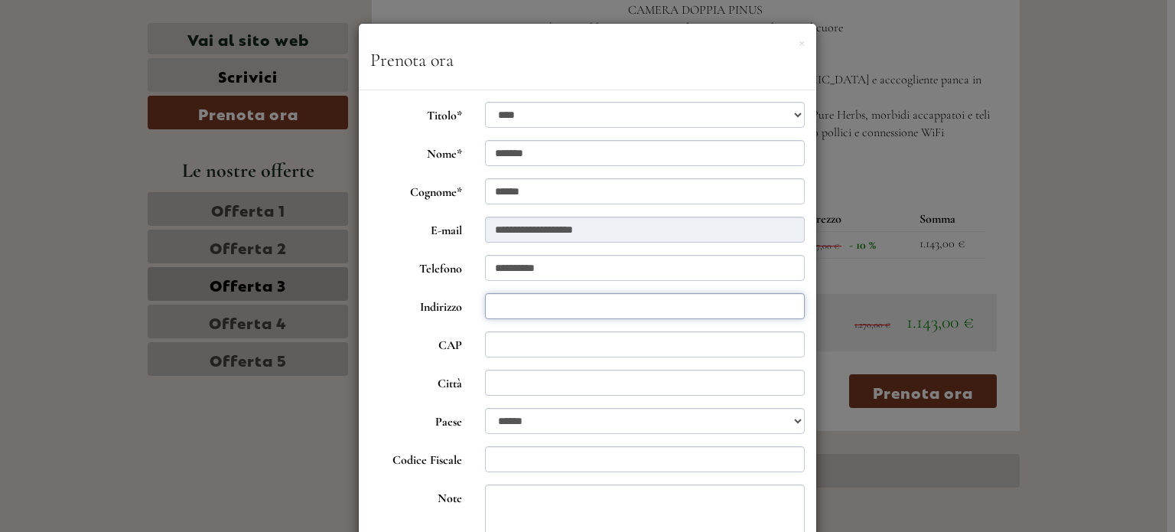
click at [538, 313] on input "Indirizzo" at bounding box center [645, 306] width 321 height 26
type input "**********"
type input "*****"
type input "**********"
click at [516, 457] on input "Codice Fiscale" at bounding box center [645, 459] width 321 height 26
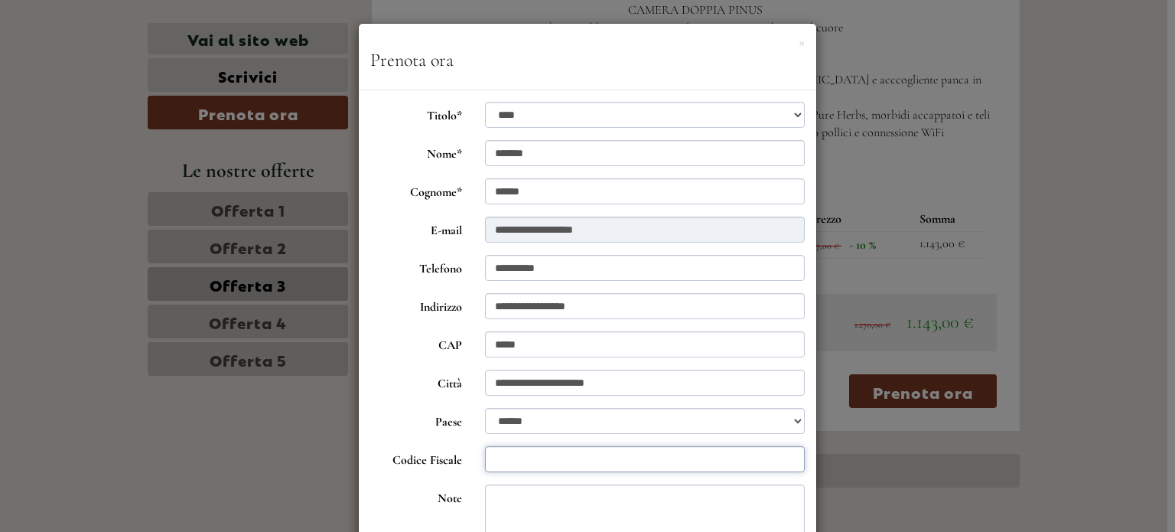
type input "**********"
click at [758, 503] on textarea "Note" at bounding box center [645, 522] width 321 height 77
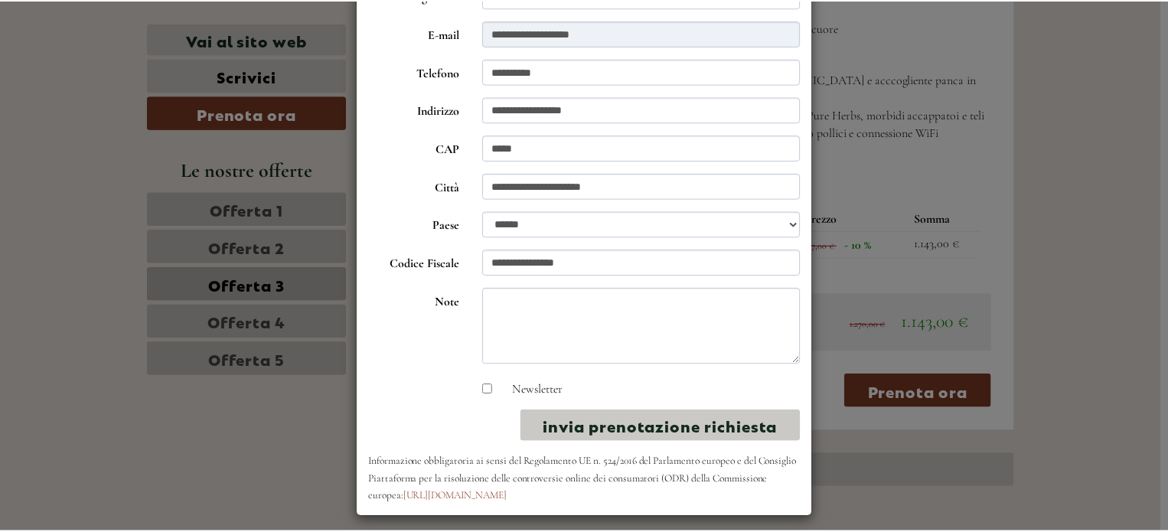
scroll to position [200, 0]
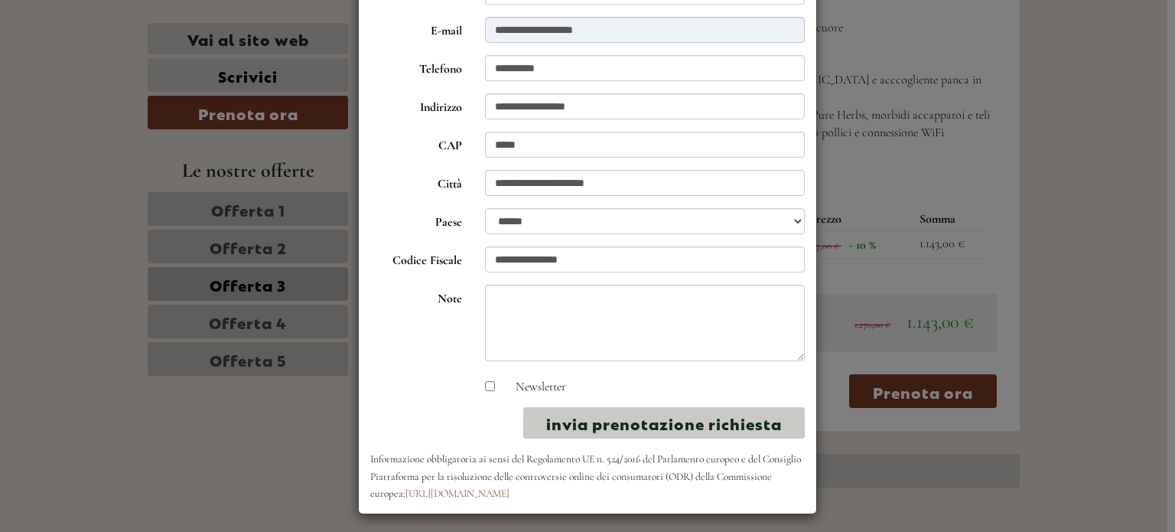
click at [1102, 295] on div "**********" at bounding box center [587, 266] width 1175 height 532
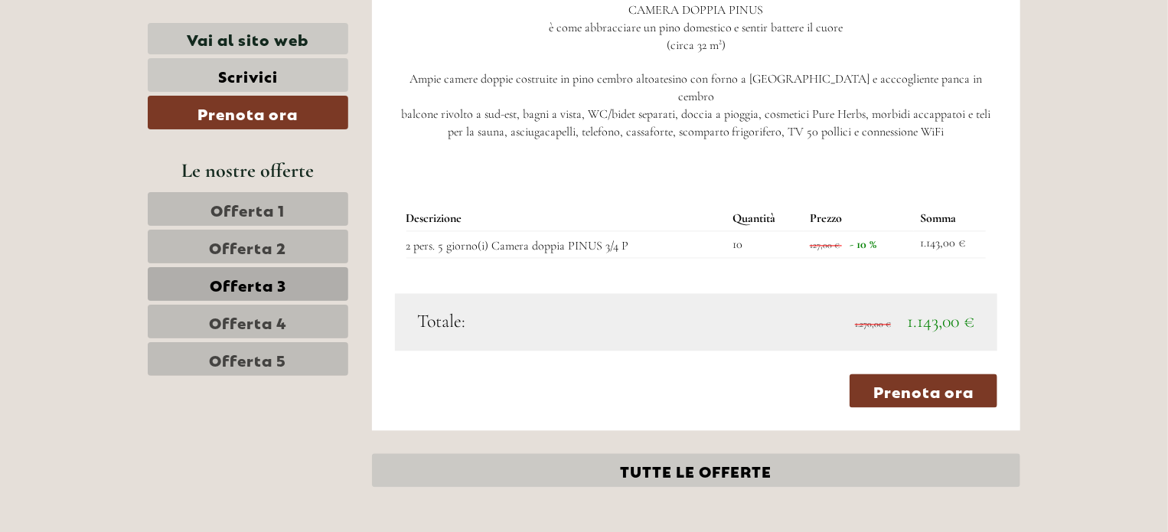
click at [252, 283] on span "Offerta 3" at bounding box center [248, 283] width 77 height 21
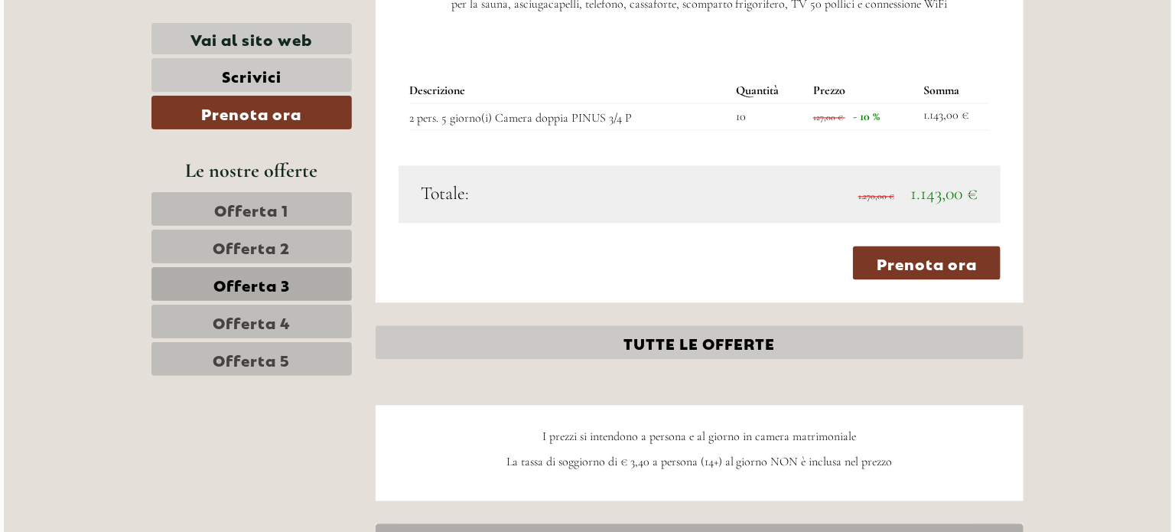
scroll to position [1542, 0]
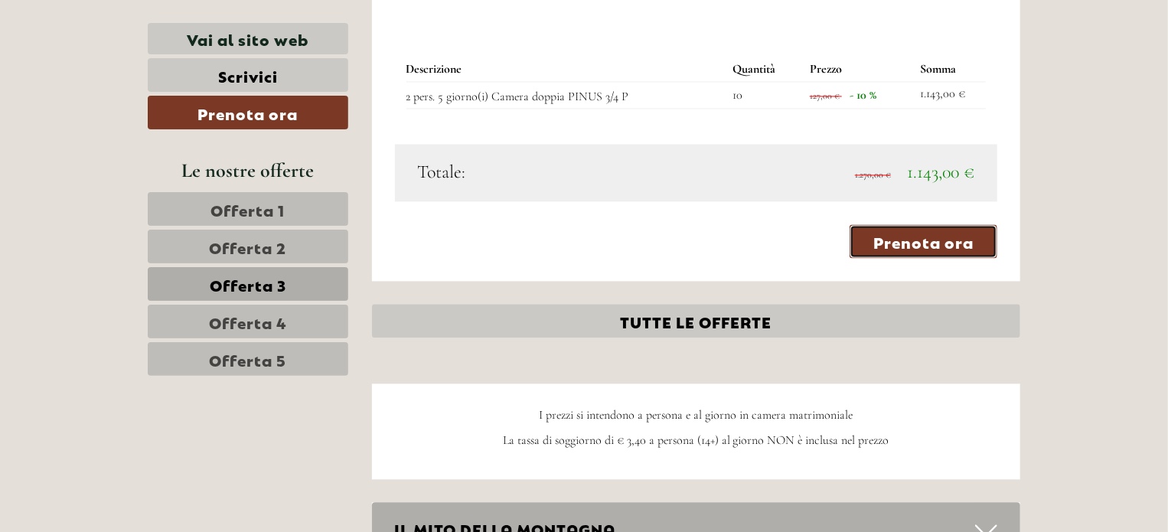
click at [930, 224] on link "Prenota ora" at bounding box center [923, 241] width 148 height 34
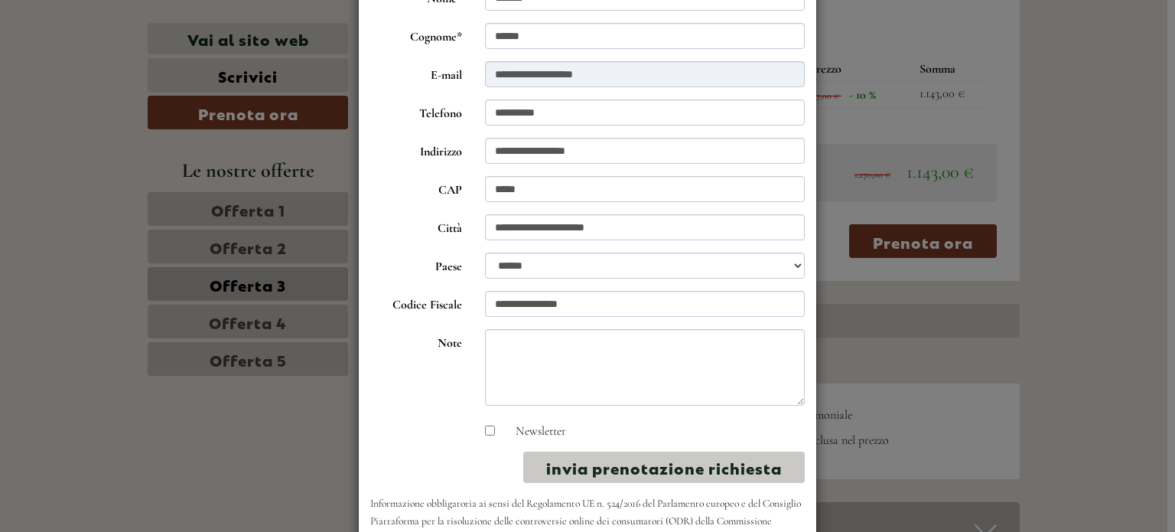
scroll to position [161, 0]
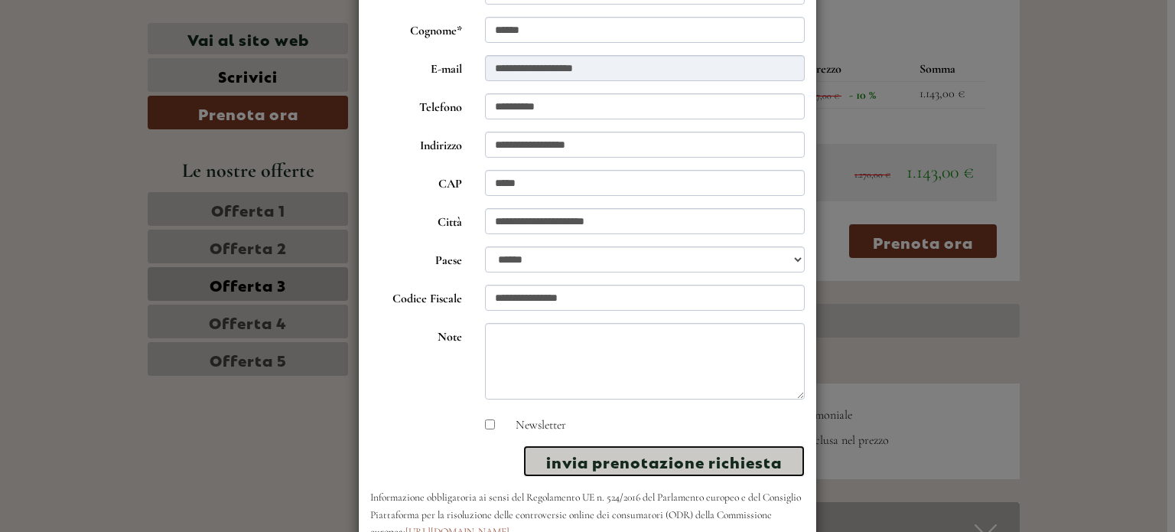
click at [667, 463] on button "invia prenotazione richiesta" at bounding box center [664, 460] width 282 height 31
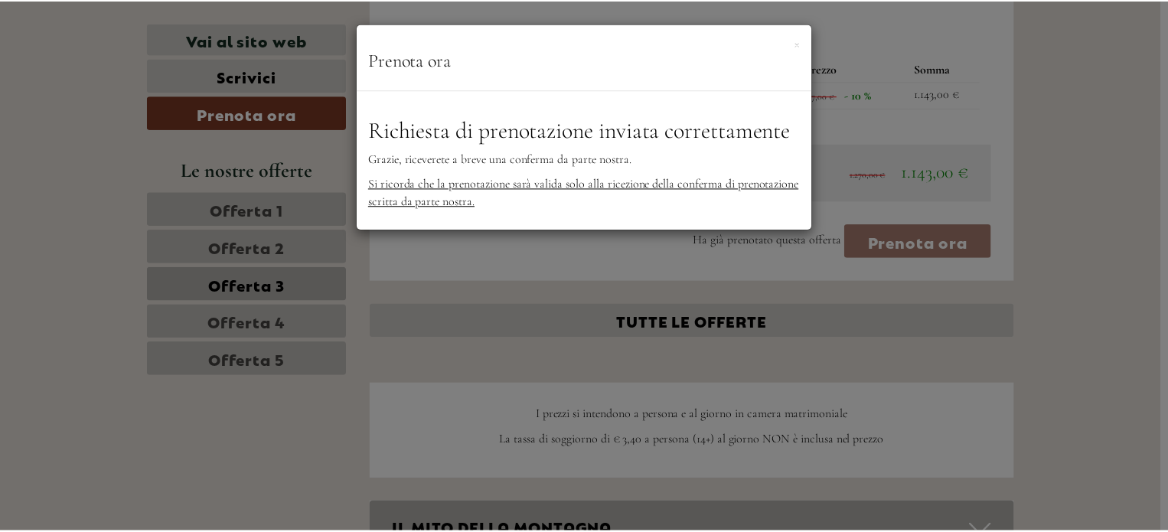
scroll to position [0, 0]
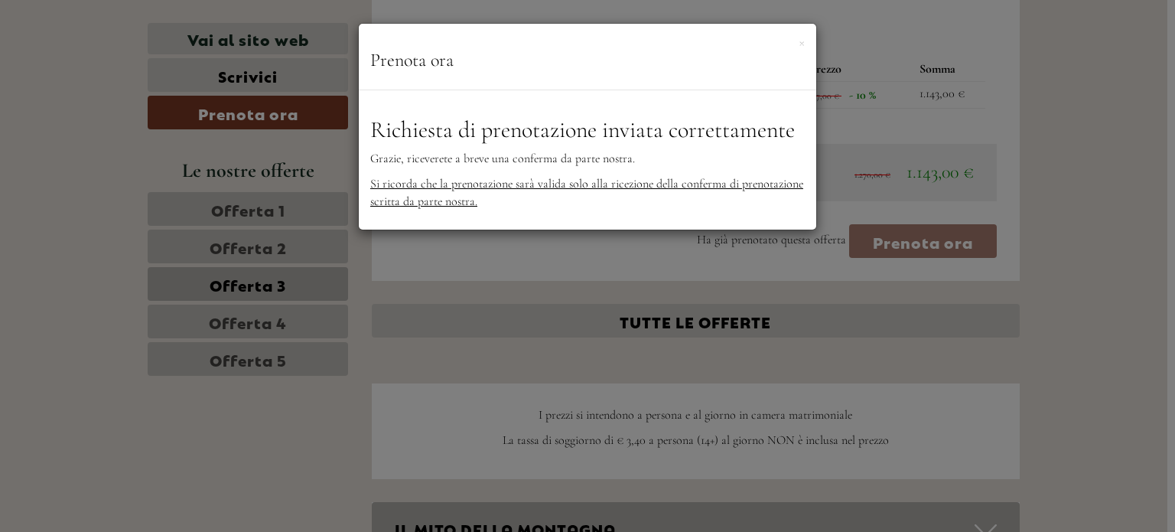
click at [667, 463] on div "**********" at bounding box center [587, 266] width 1175 height 532
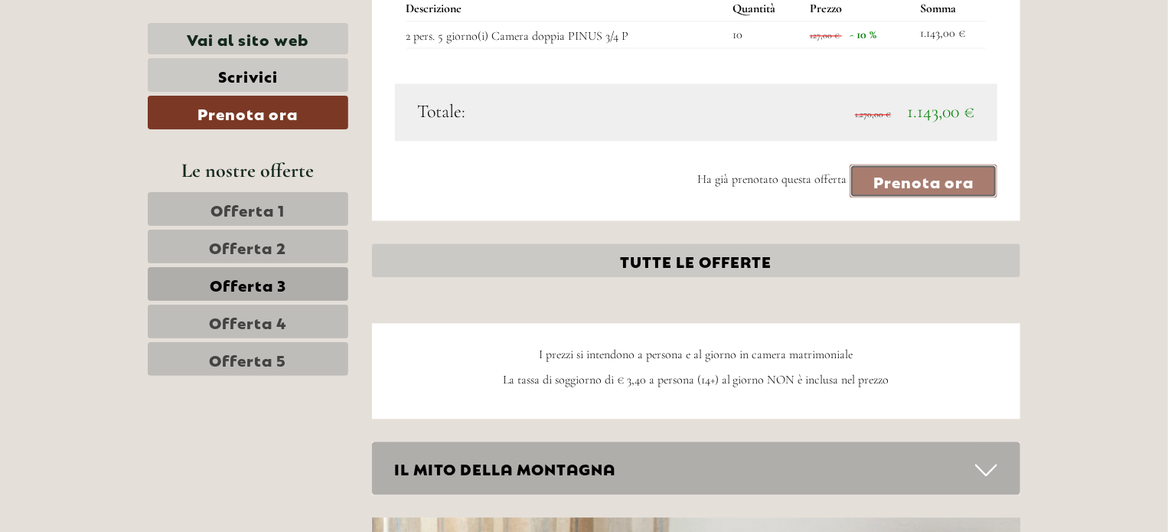
scroll to position [1604, 0]
